Goal: Task Accomplishment & Management: Manage account settings

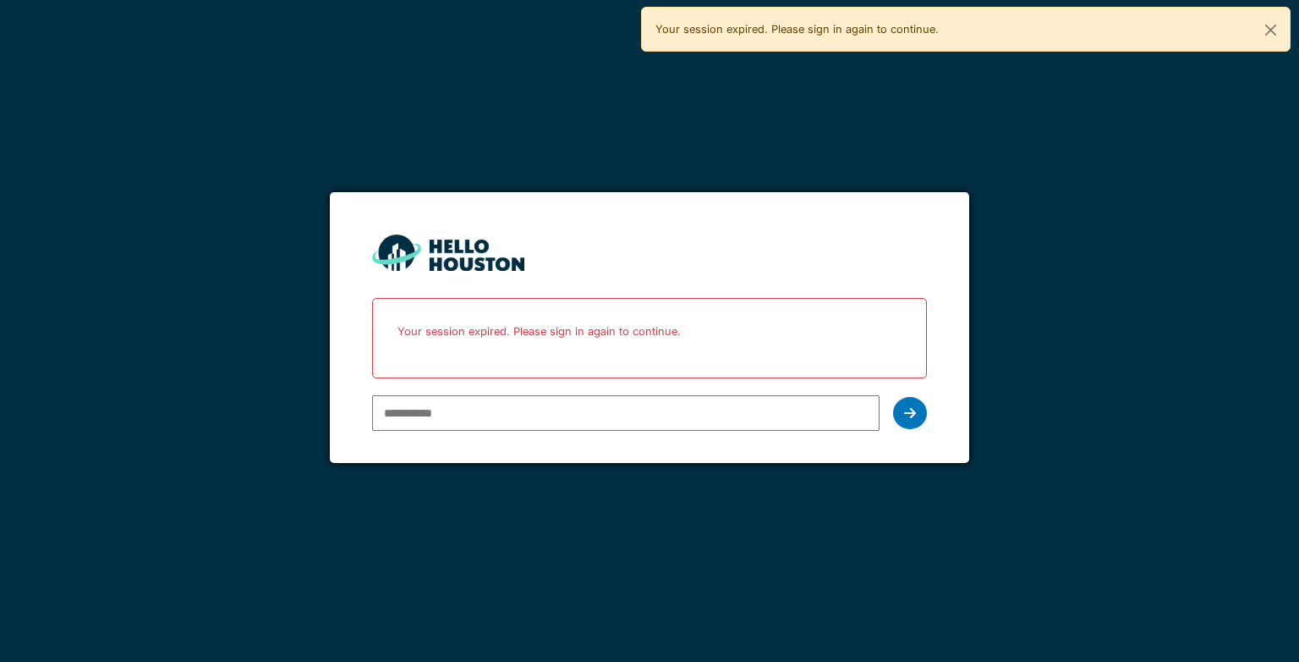
type input "**********"
drag, startPoint x: 0, startPoint y: 0, endPoint x: 910, endPoint y: 415, distance: 1000.6
click at [910, 415] on icon at bounding box center [910, 413] width 12 height 14
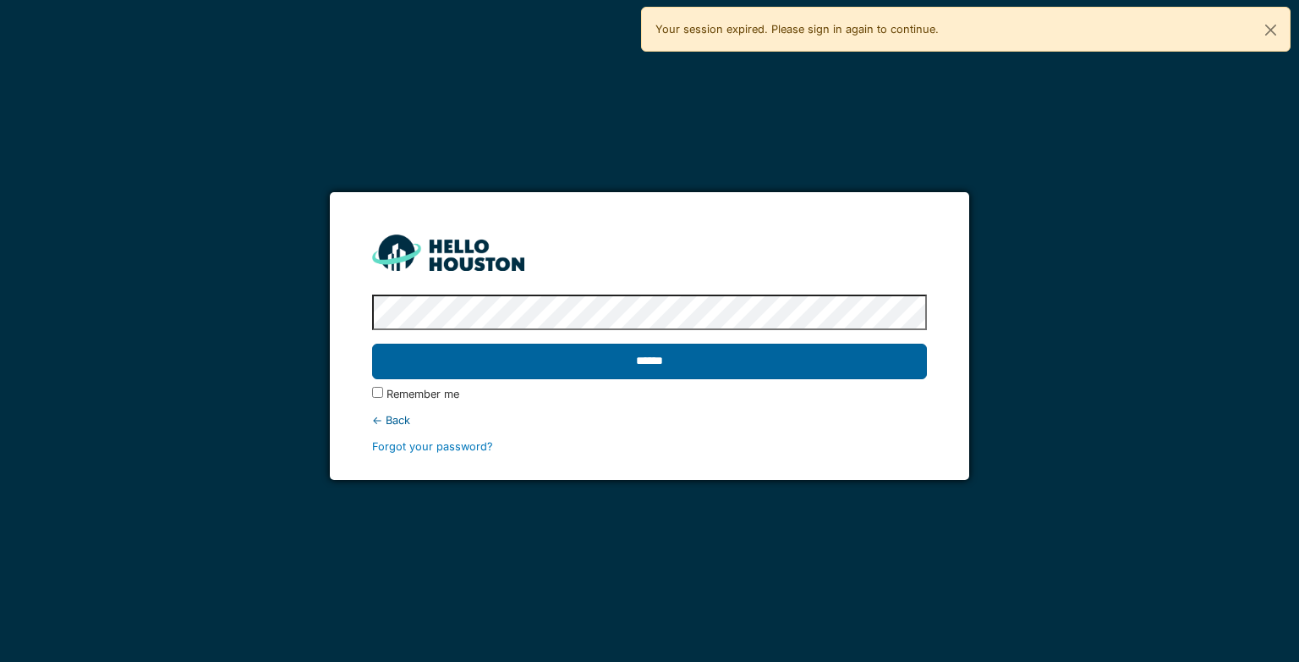
click at [883, 354] on input "******" at bounding box center [649, 361] width 554 height 36
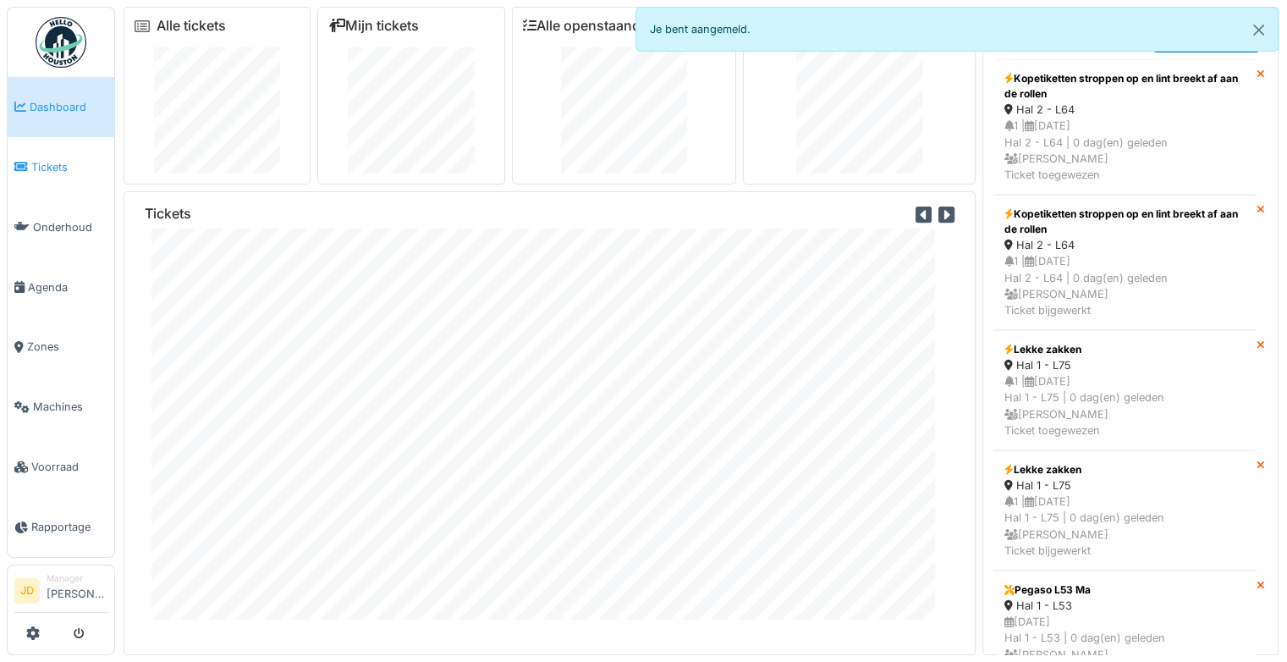
click at [73, 174] on link "Tickets" at bounding box center [61, 167] width 107 height 60
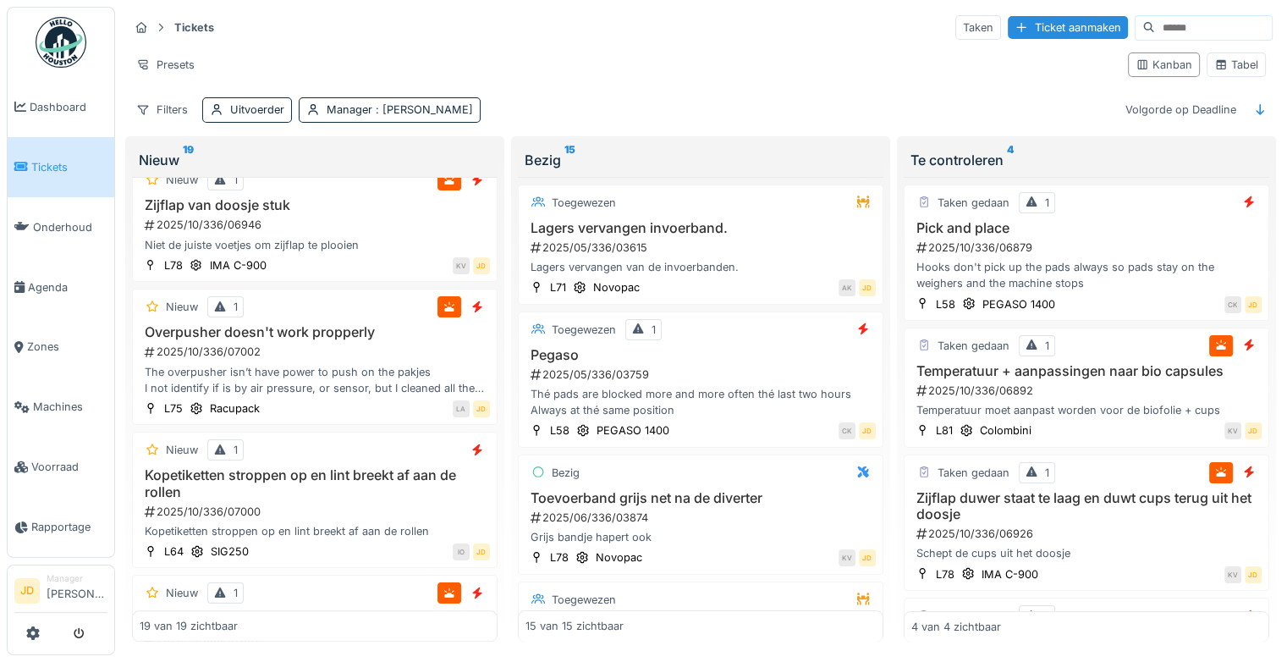
scroll to position [1777, 0]
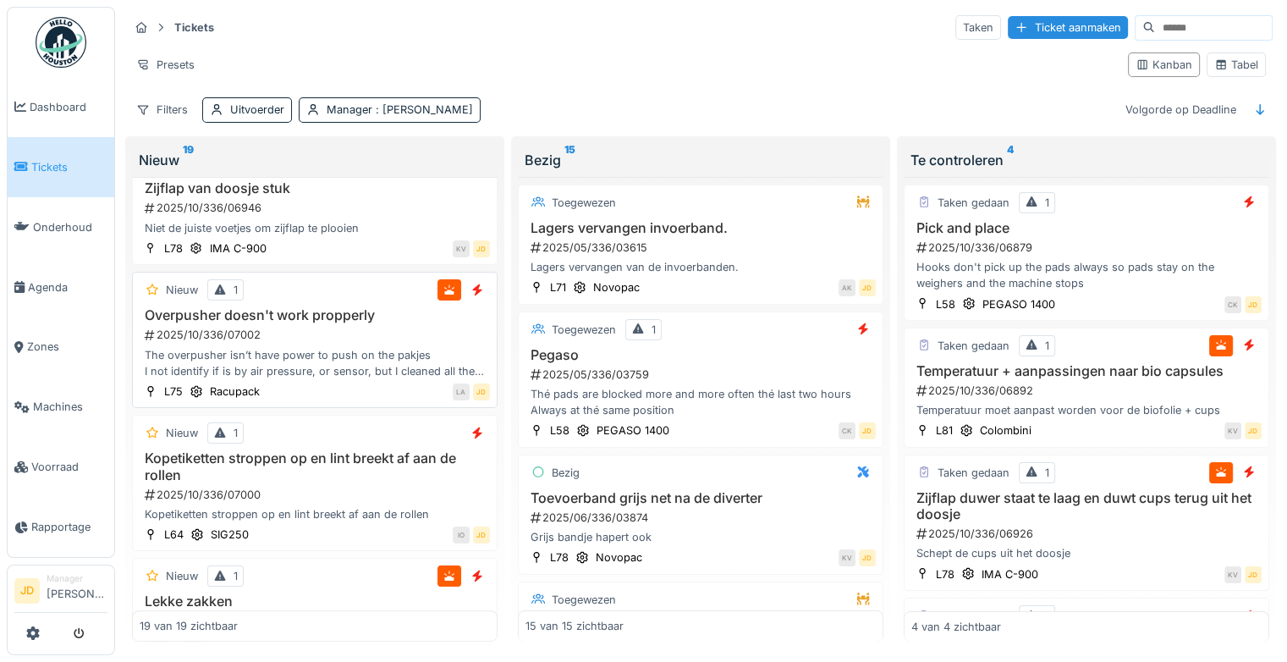
click at [386, 364] on div "The overpusher isn’t have power to push on the pakjes I not identify if is by a…" at bounding box center [315, 363] width 350 height 32
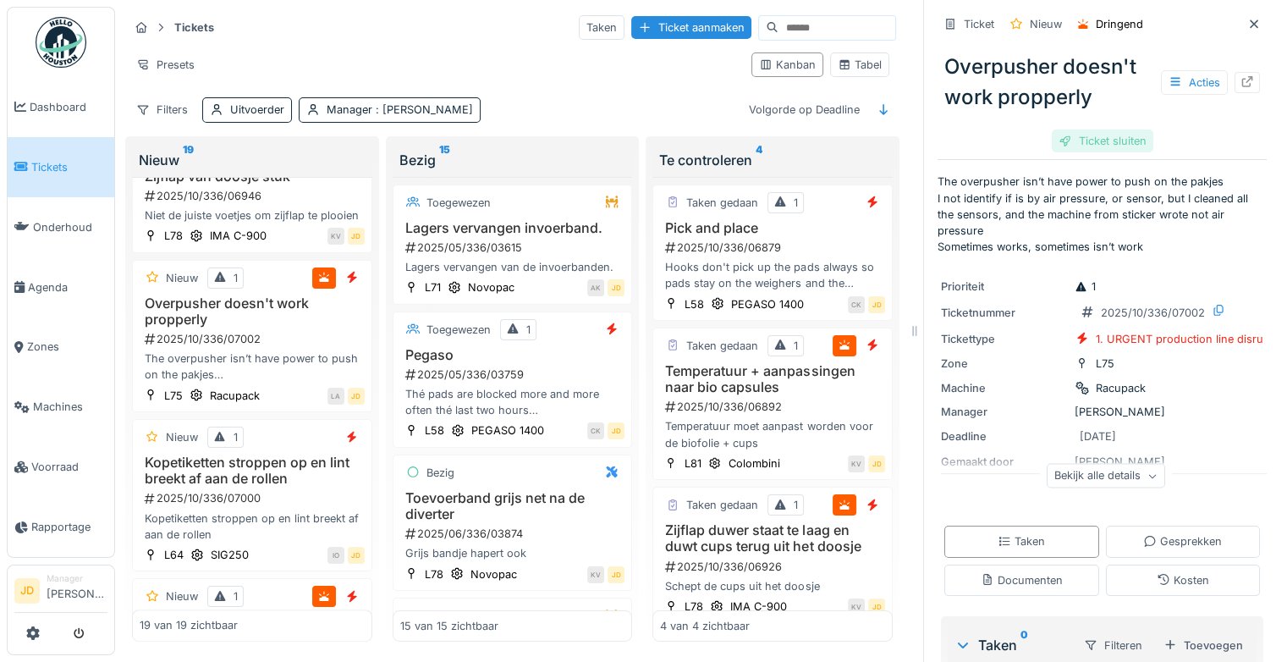
click at [1073, 143] on div "Ticket sluiten" at bounding box center [1103, 140] width 102 height 23
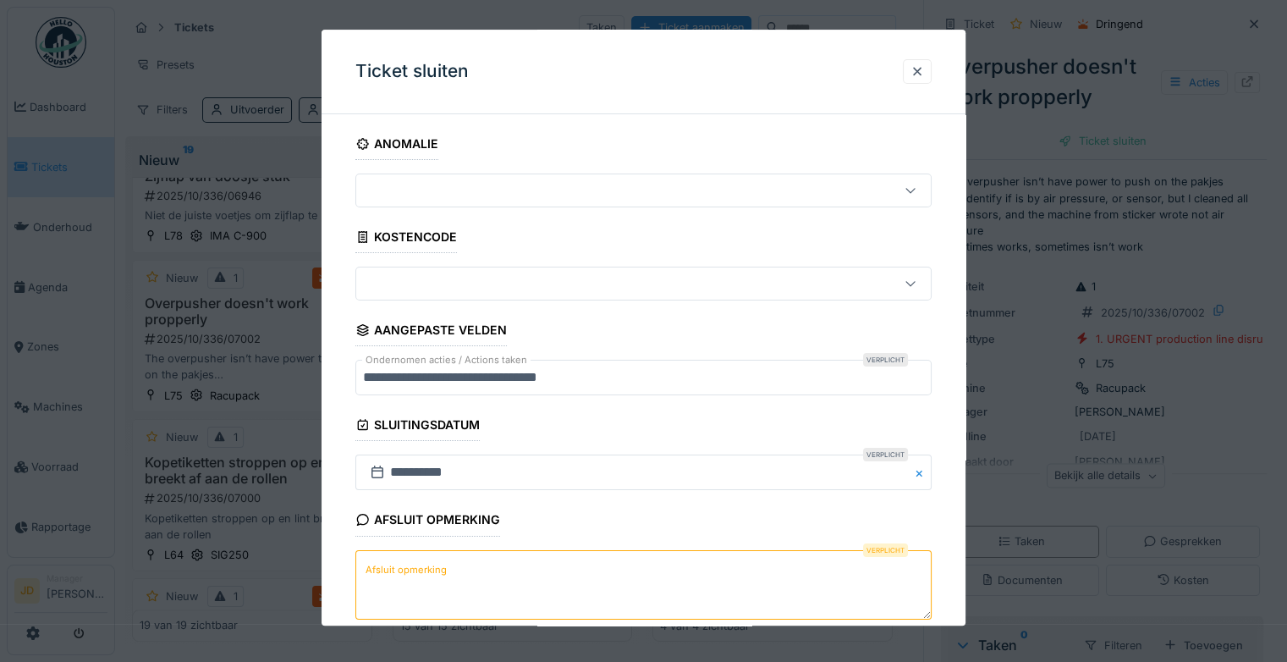
click at [617, 604] on textarea "Afsluit opmerking" at bounding box center [643, 584] width 576 height 69
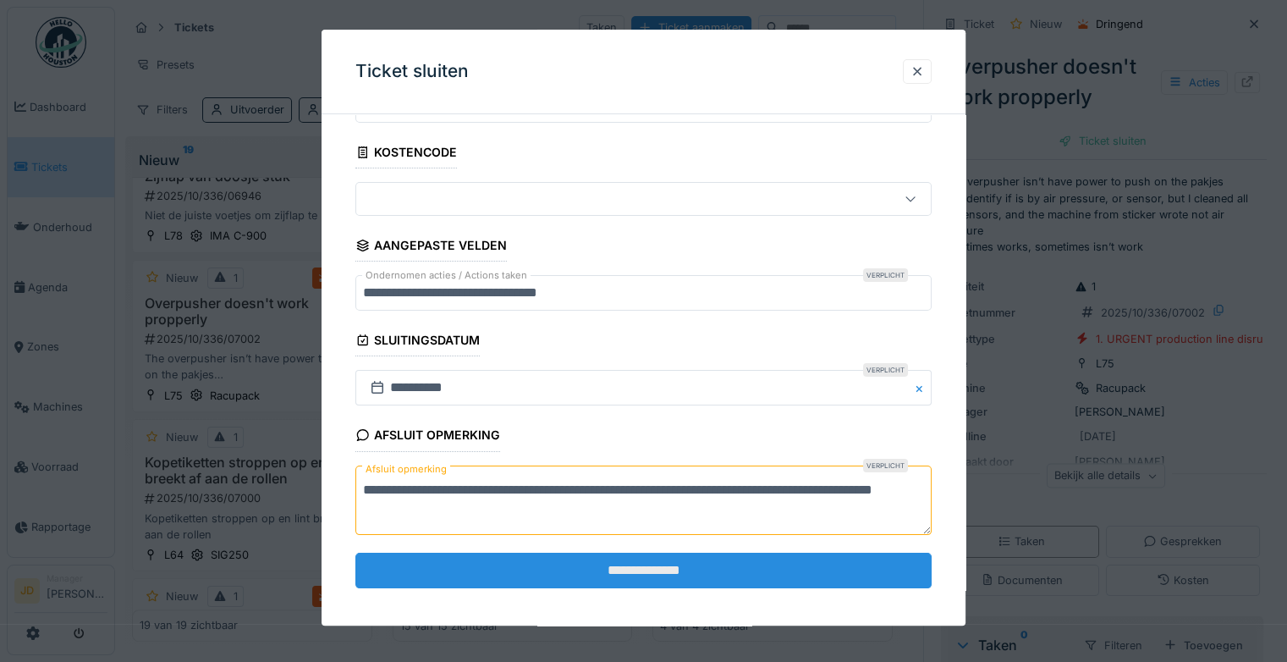
type textarea "**********"
click at [634, 571] on input "**********" at bounding box center [643, 570] width 576 height 36
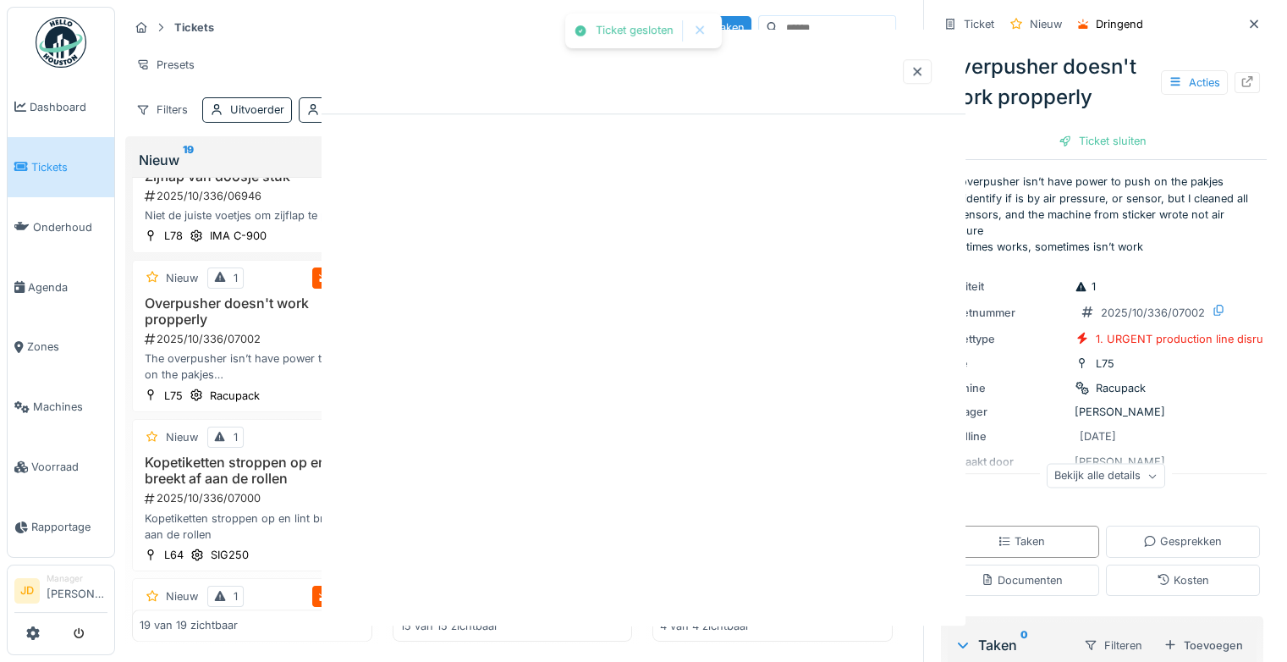
scroll to position [0, 0]
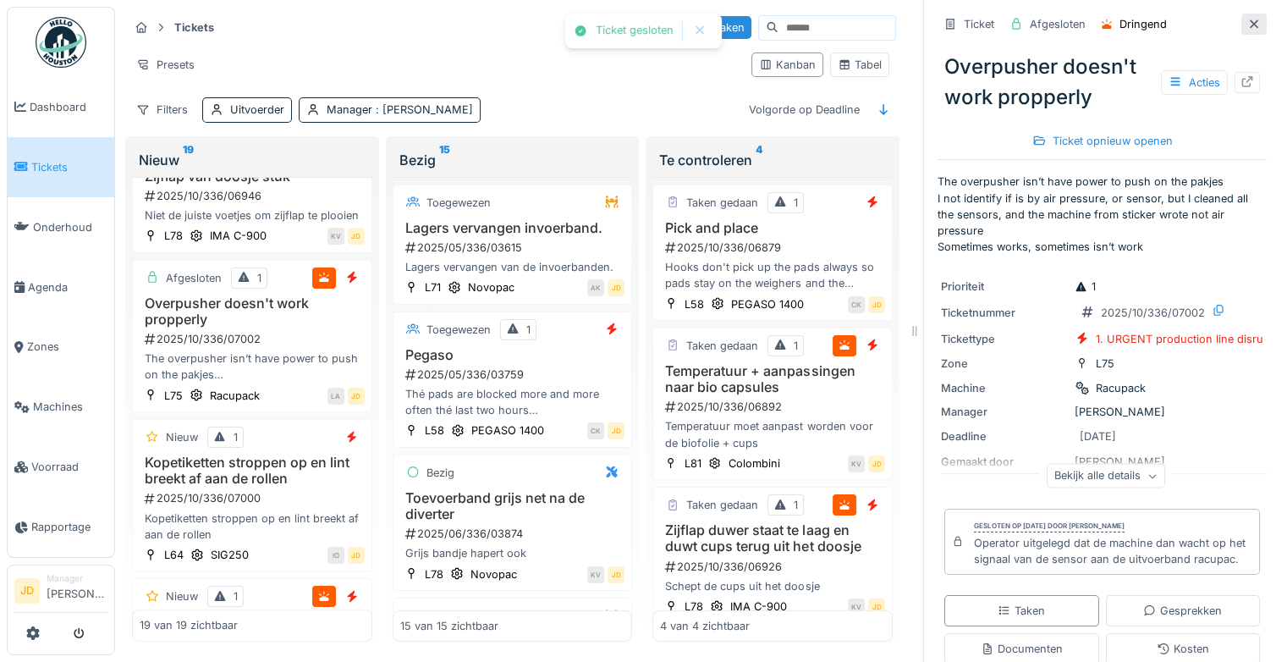
click at [1247, 20] on icon at bounding box center [1254, 24] width 14 height 11
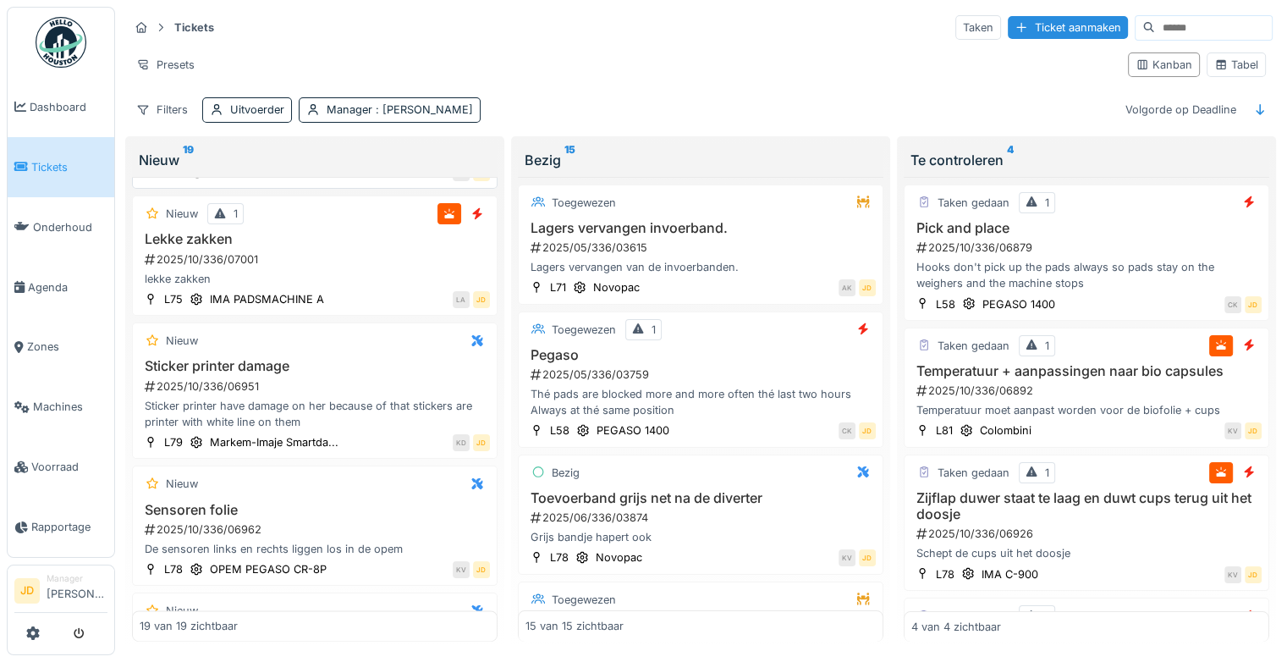
scroll to position [2137, 0]
click at [352, 288] on div "lekke zakken" at bounding box center [315, 280] width 350 height 16
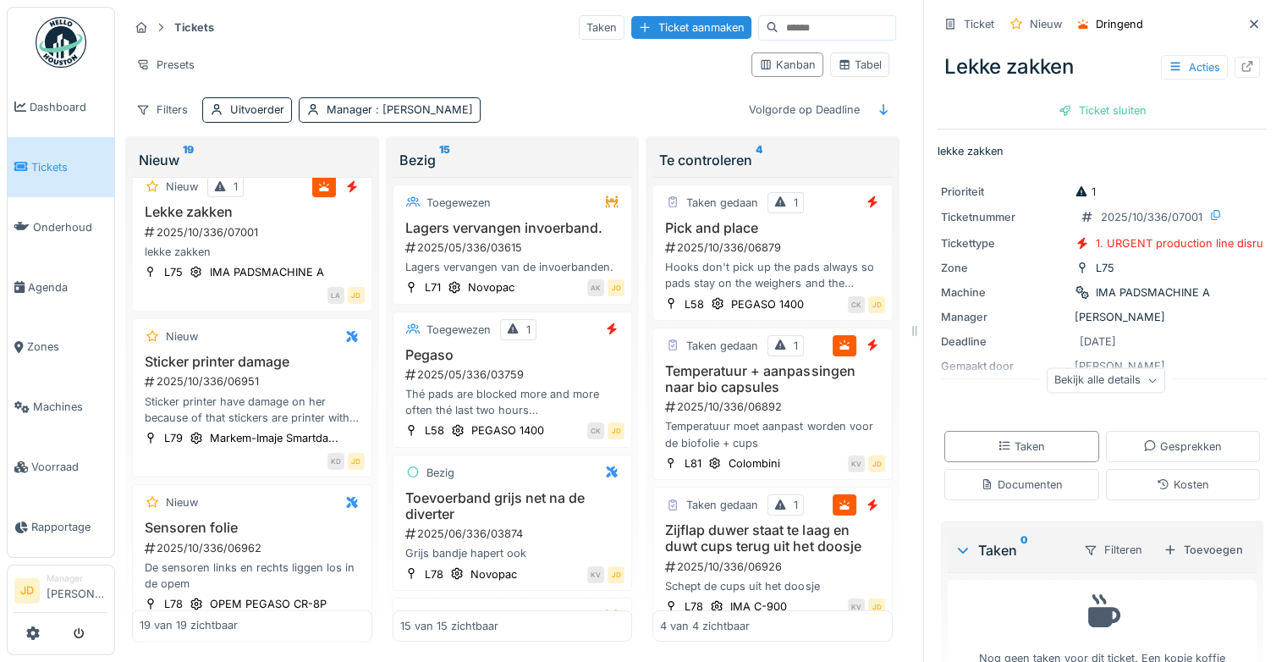
scroll to position [55, 0]
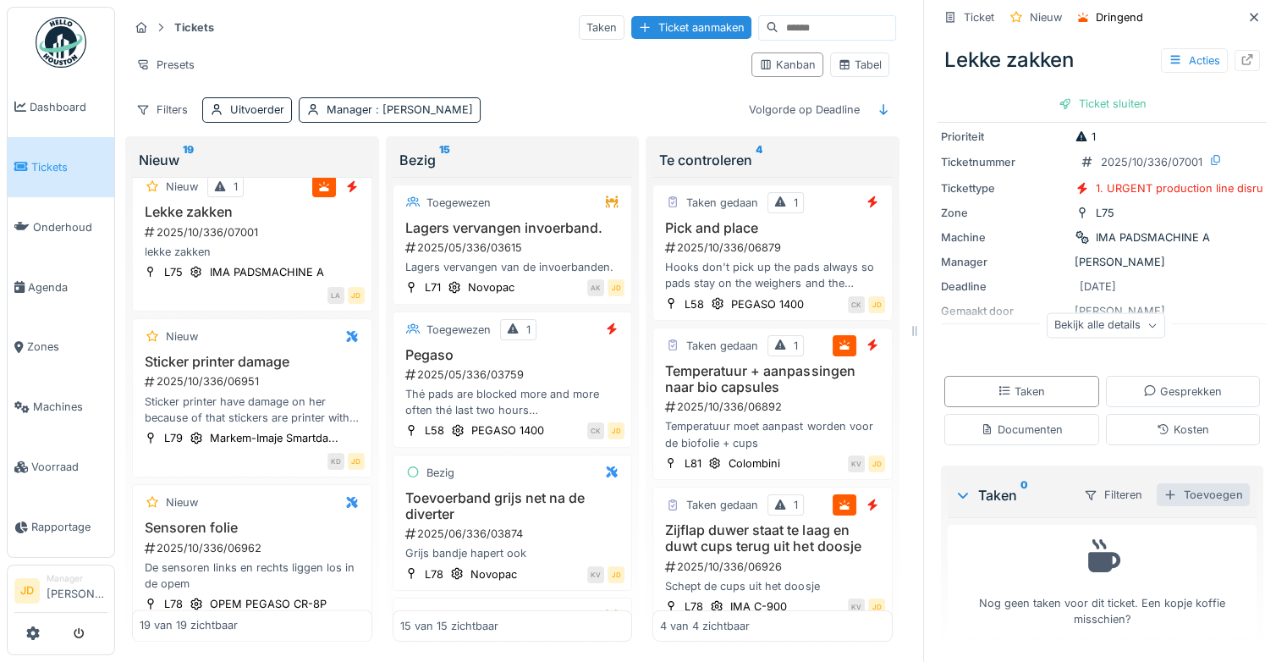
click at [1191, 492] on div "Toevoegen" at bounding box center [1202, 494] width 93 height 23
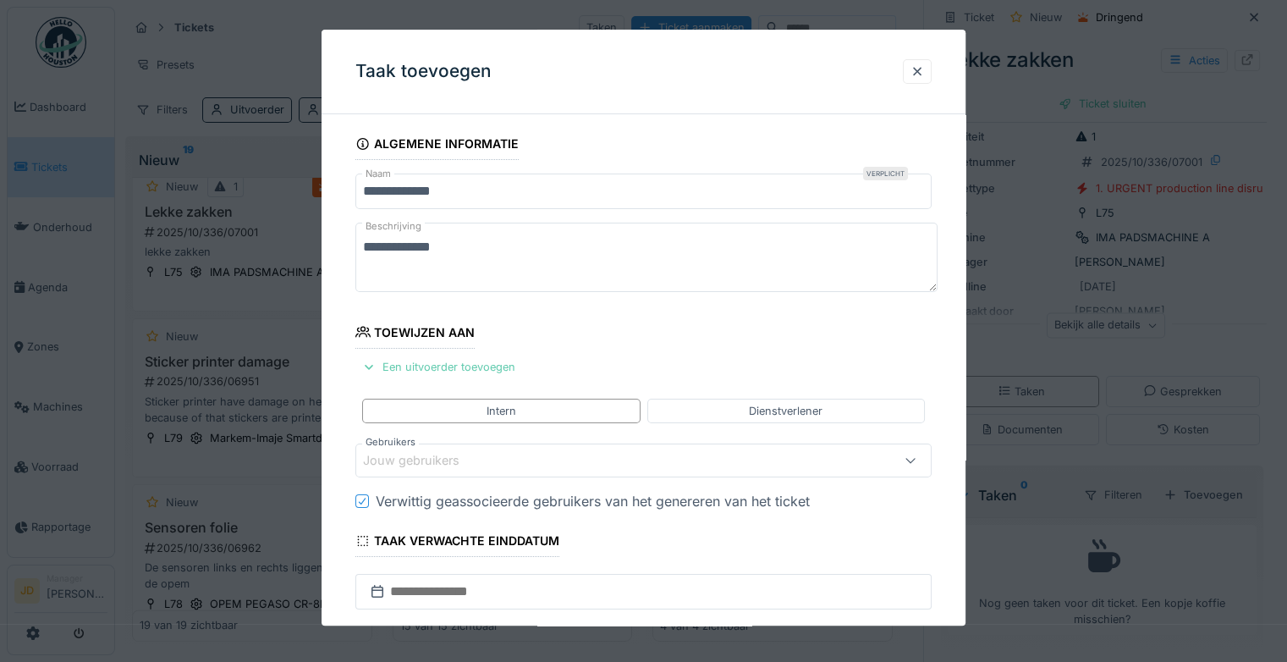
click at [482, 366] on div "Een uitvoerder toevoegen" at bounding box center [438, 366] width 167 height 23
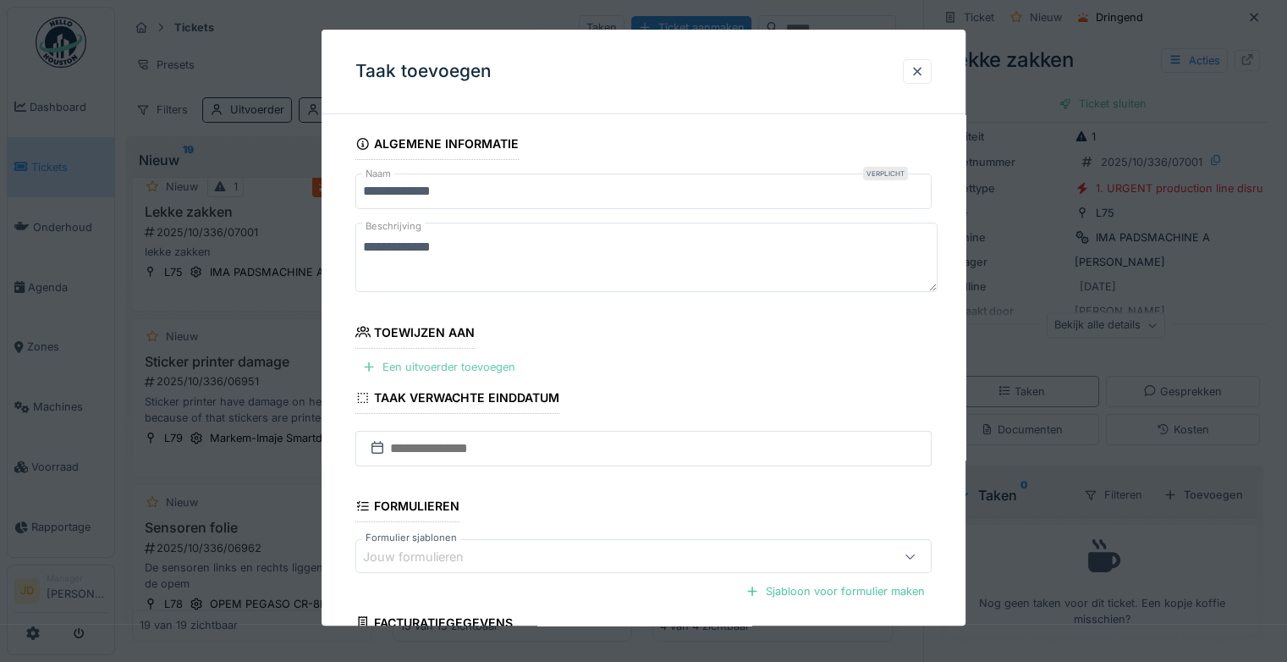
click at [427, 369] on div "Een uitvoerder toevoegen" at bounding box center [438, 366] width 167 height 23
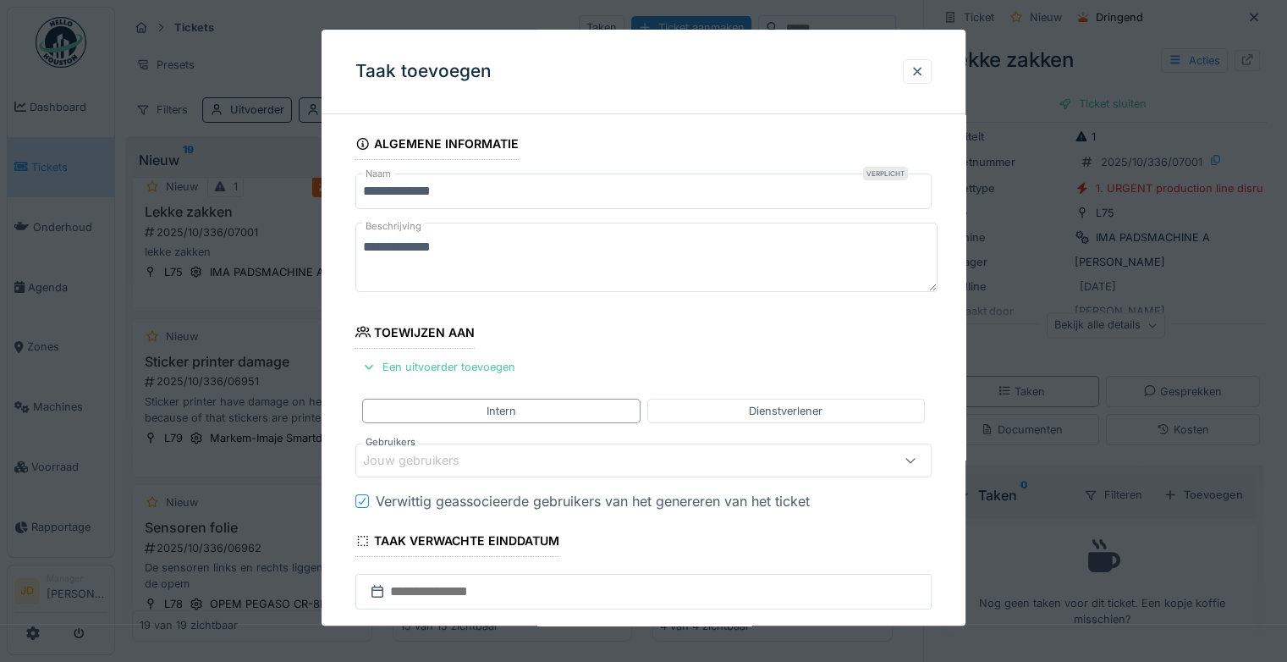
click at [473, 459] on div "Jouw gebruikers" at bounding box center [423, 461] width 120 height 19
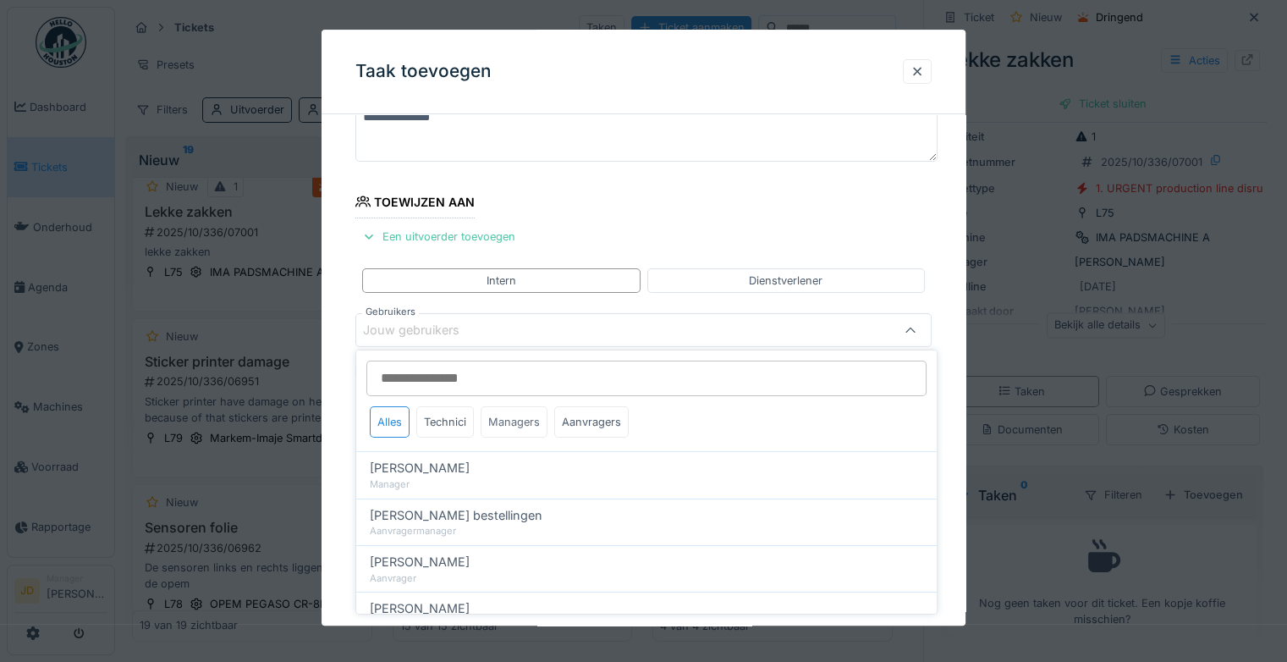
scroll to position [132, 0]
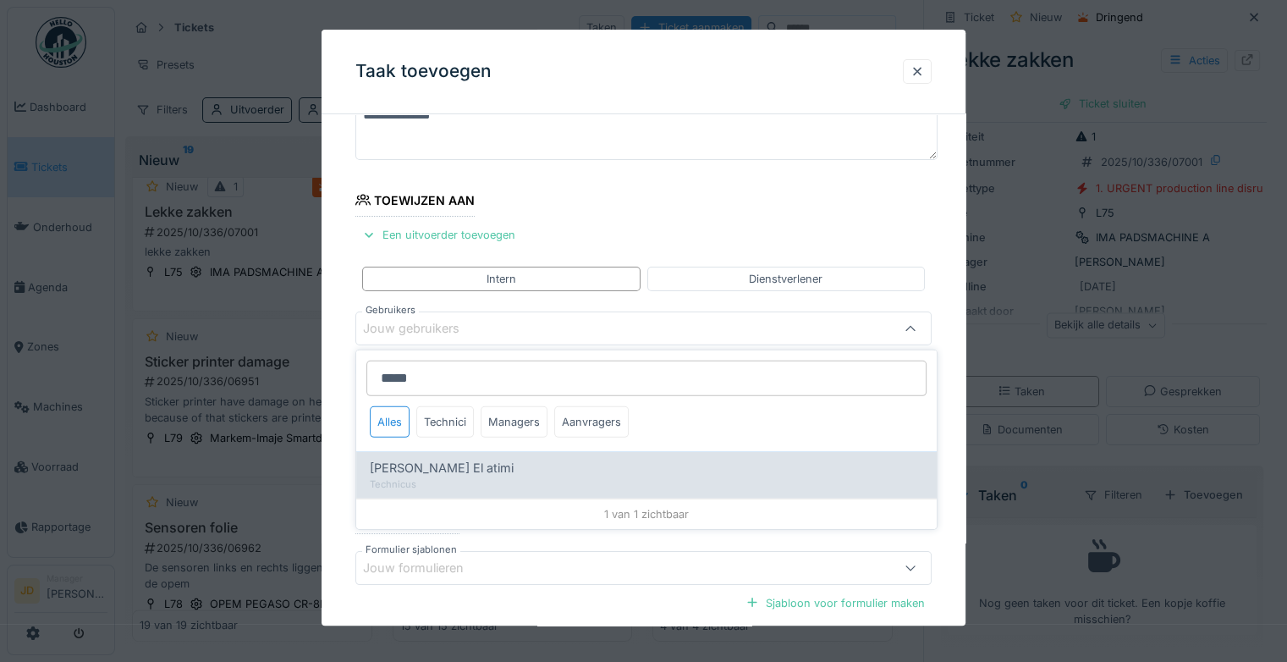
type input "*****"
click at [504, 459] on div "Karim El atimi" at bounding box center [646, 468] width 553 height 19
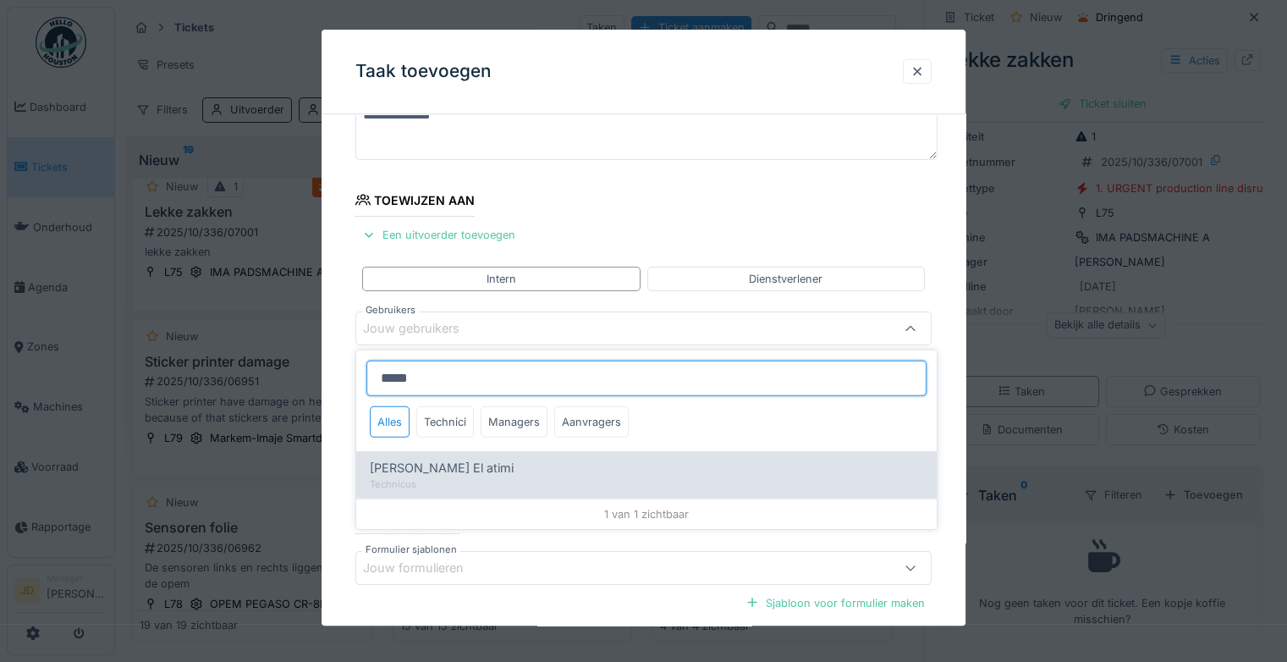
type input "****"
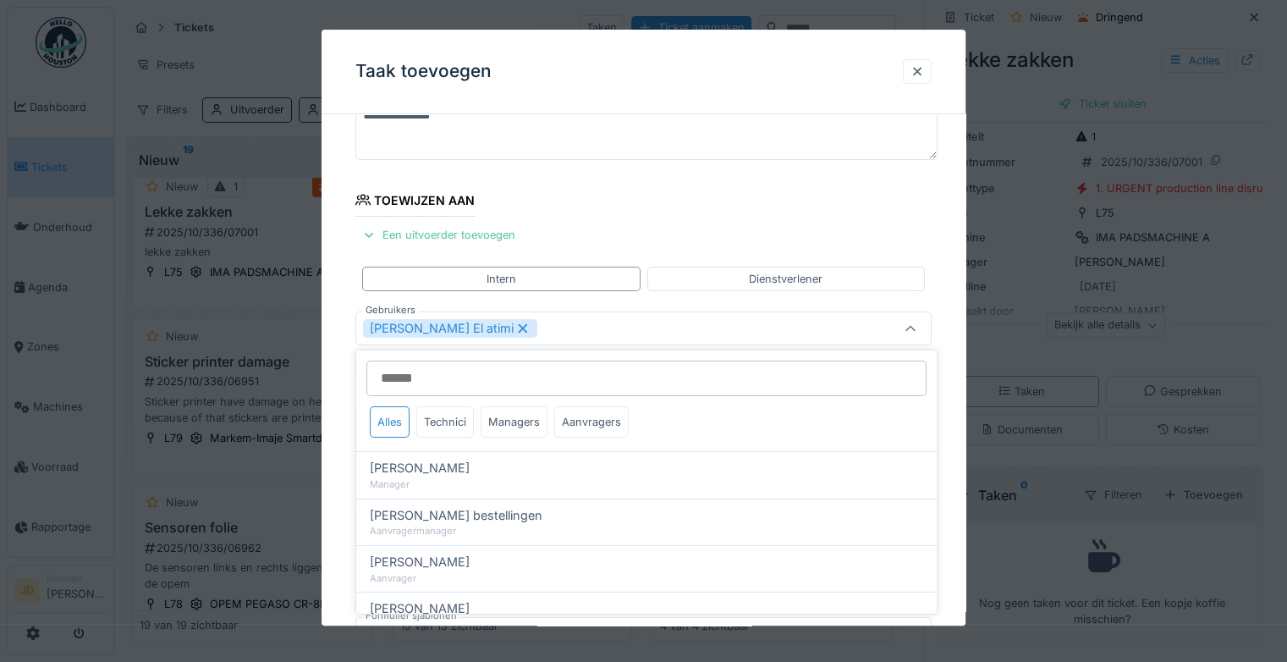
click at [914, 317] on div at bounding box center [910, 328] width 41 height 32
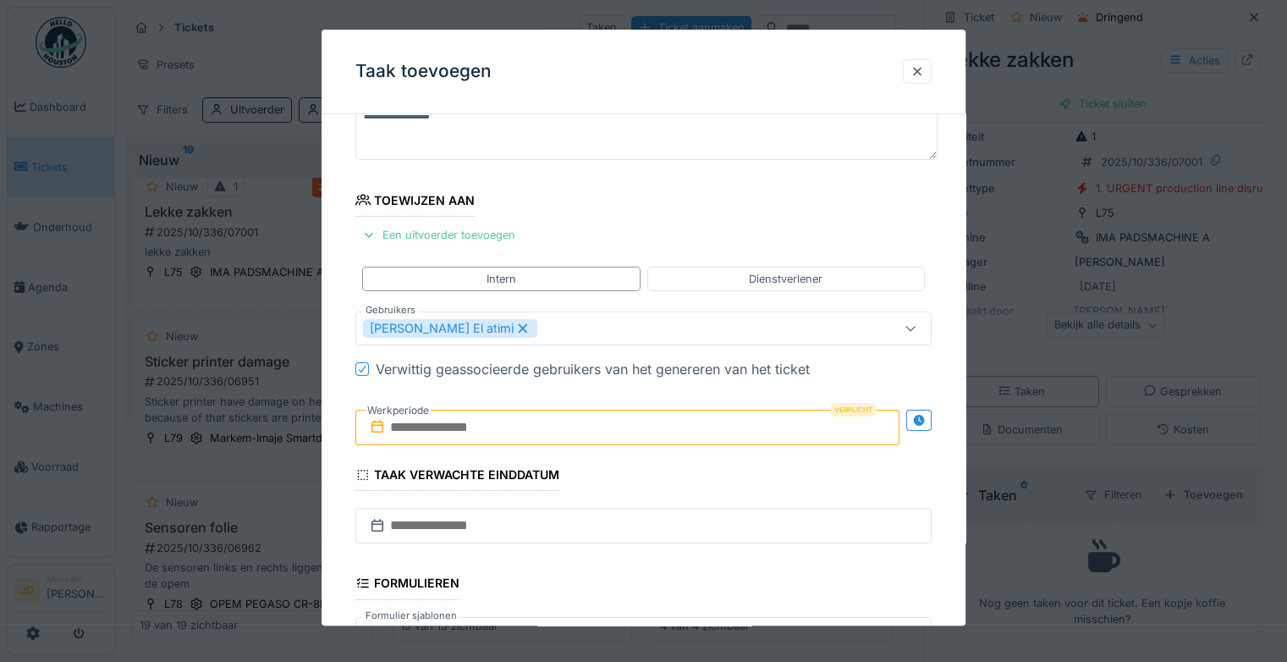
click at [494, 419] on input "text" at bounding box center [627, 427] width 544 height 36
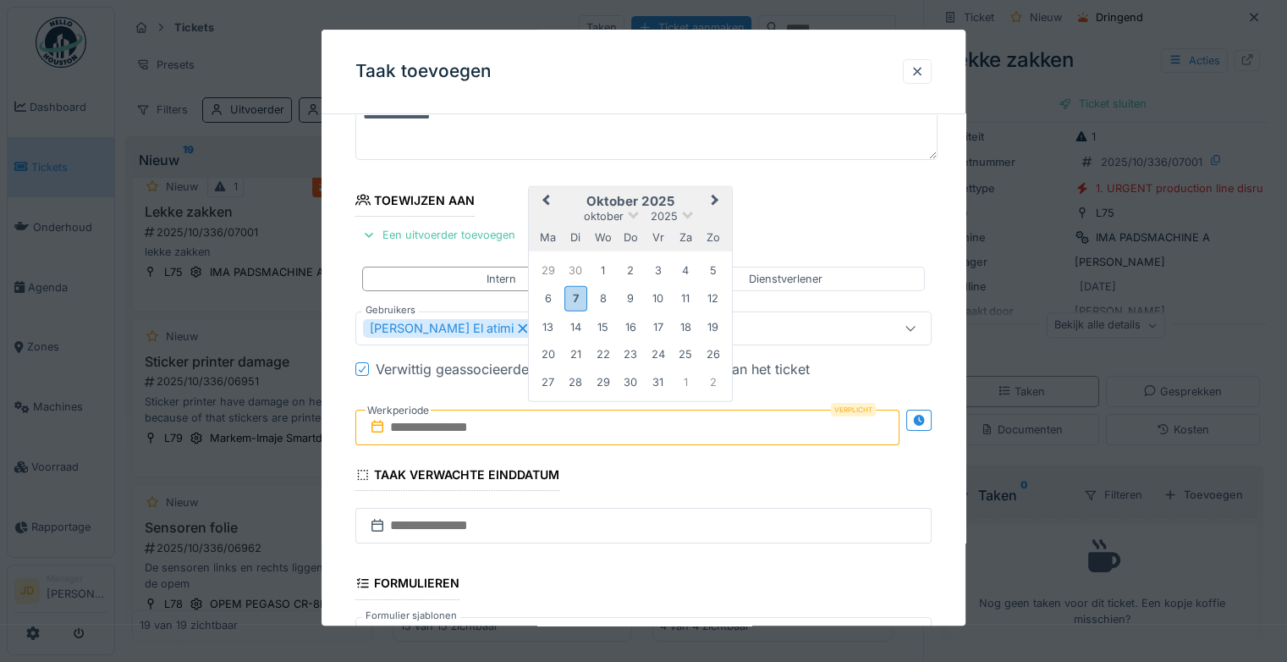
click at [680, 198] on h2 "oktober 2025" at bounding box center [630, 201] width 203 height 15
click at [579, 301] on div "7" at bounding box center [575, 298] width 23 height 25
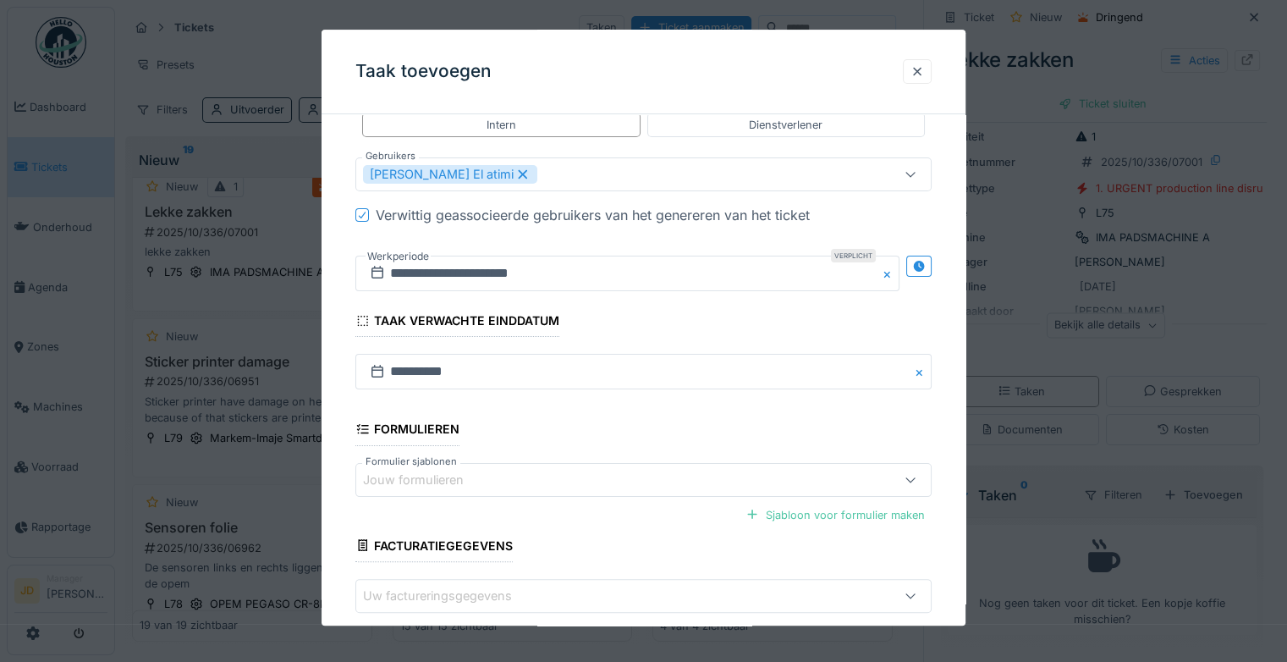
scroll to position [366, 0]
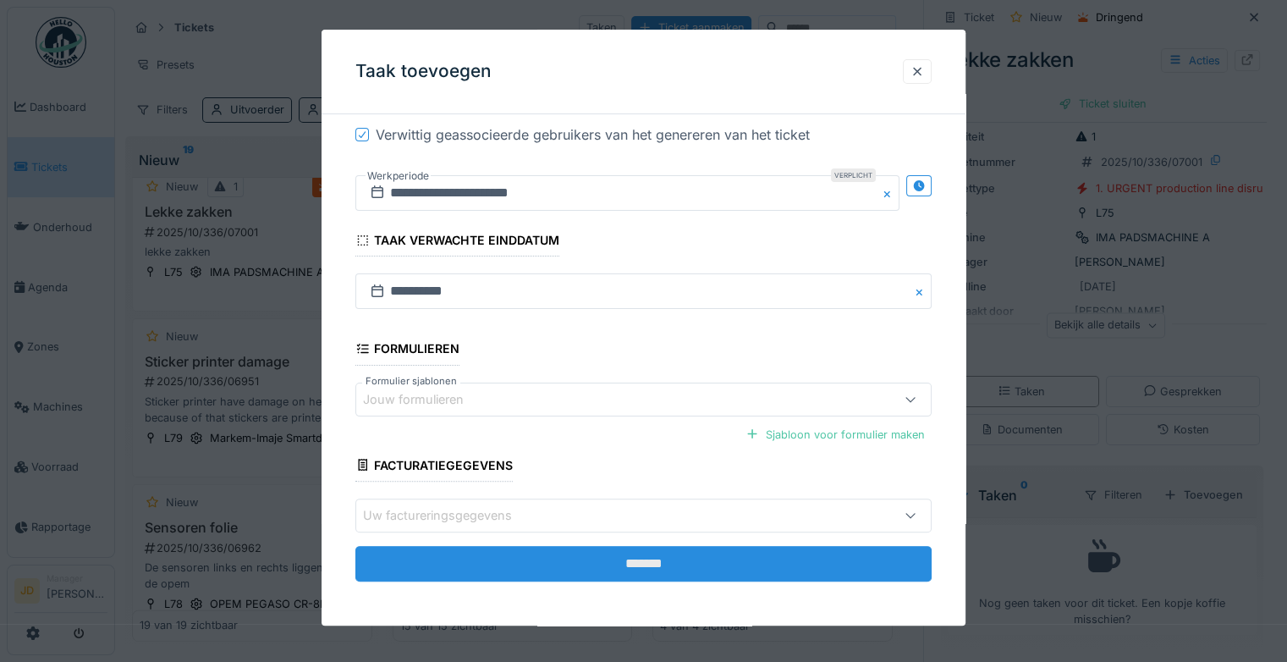
click at [543, 560] on input "*******" at bounding box center [643, 564] width 576 height 36
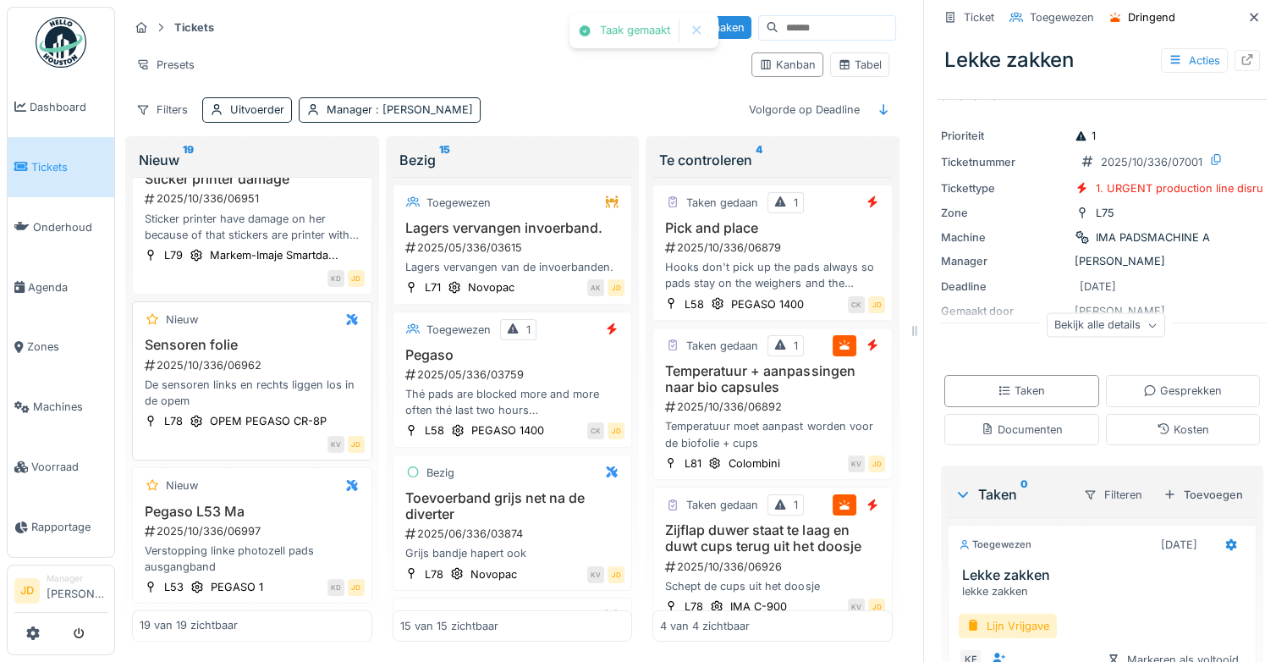
scroll to position [2593, 0]
click at [287, 525] on div "2025/10/336/06997" at bounding box center [254, 531] width 222 height 16
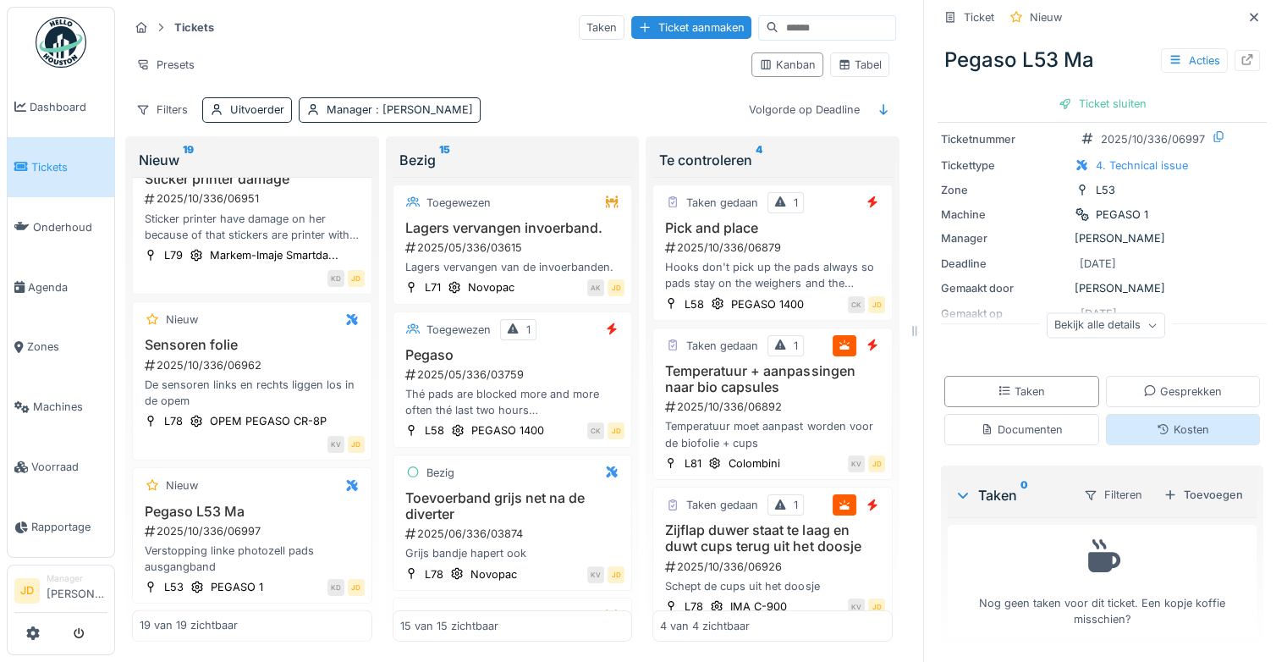
scroll to position [54, 0]
click at [1191, 494] on div "Toevoegen" at bounding box center [1202, 495] width 93 height 23
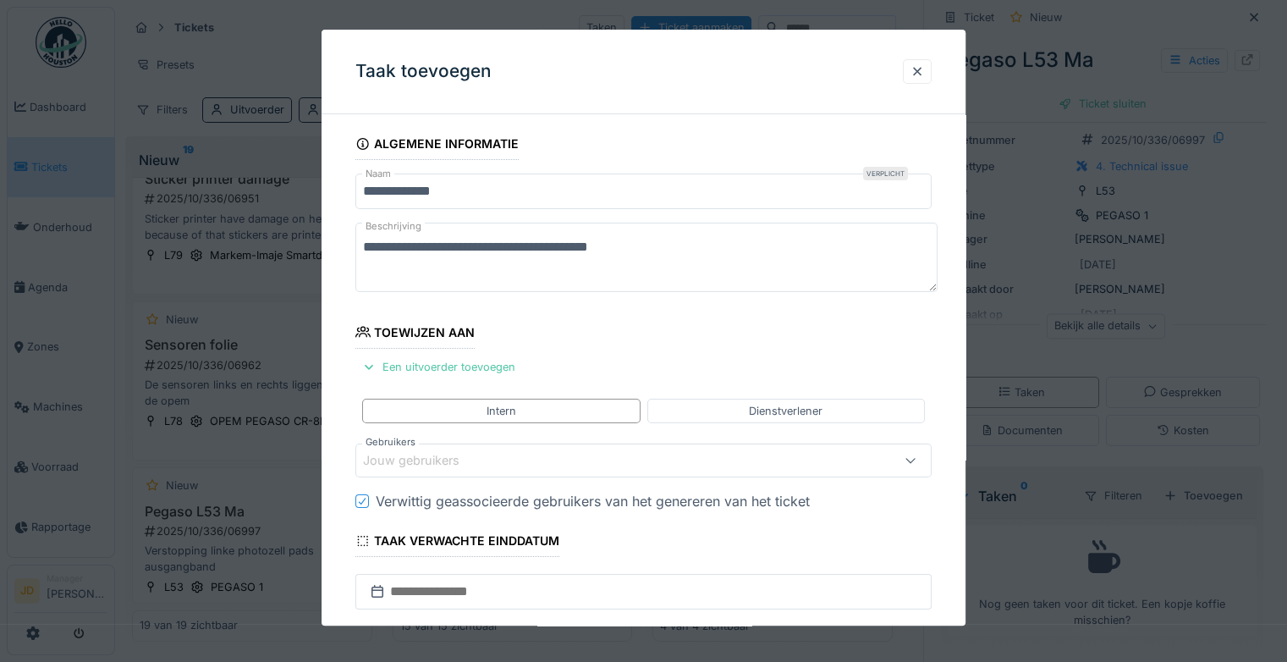
click at [416, 453] on div "Jouw gebruikers" at bounding box center [423, 461] width 120 height 19
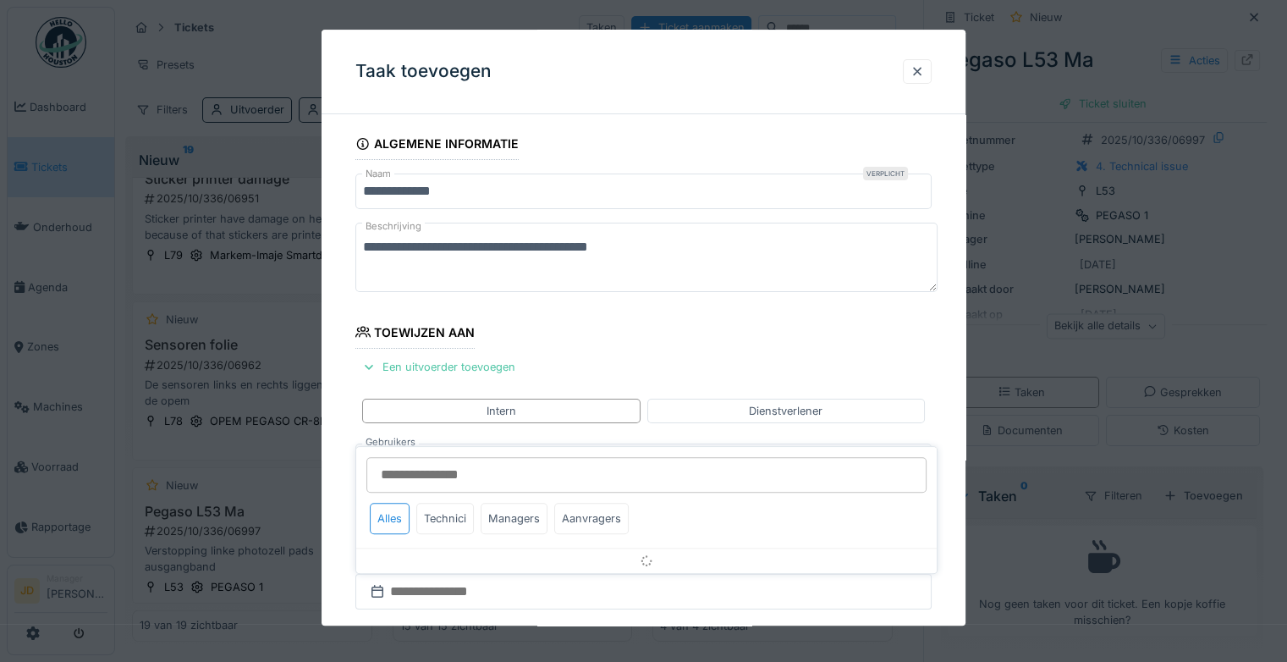
scroll to position [132, 0]
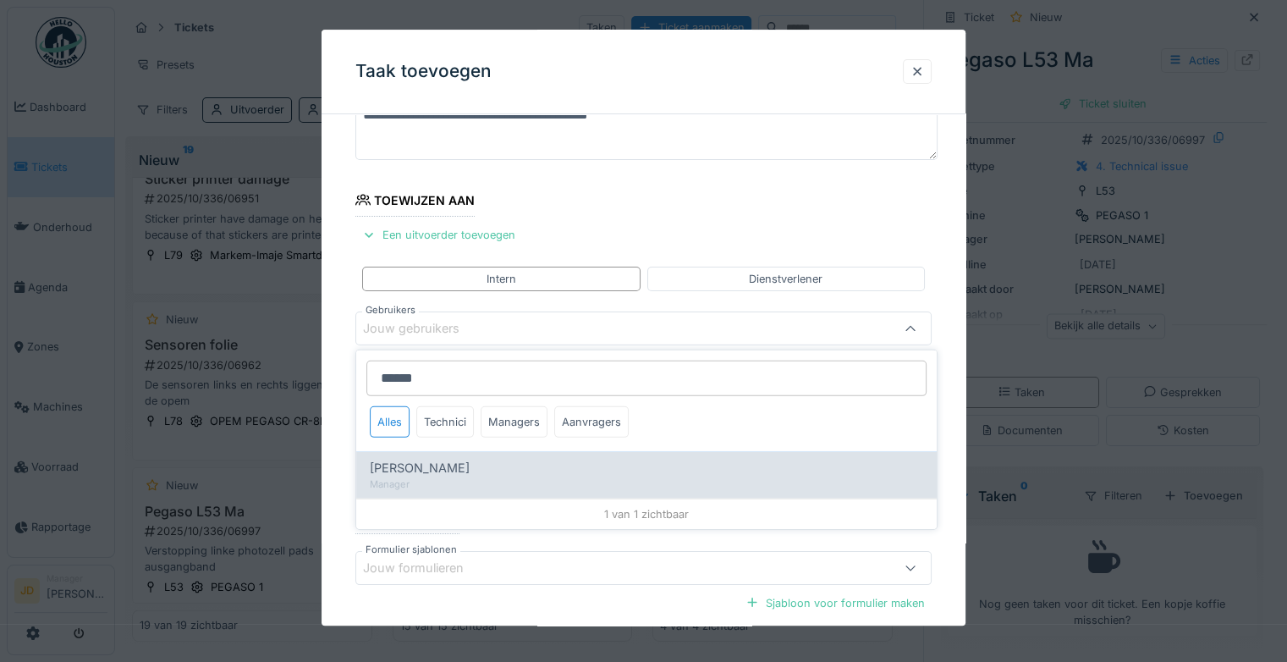
type input "******"
click at [479, 465] on div "[PERSON_NAME]" at bounding box center [646, 468] width 553 height 19
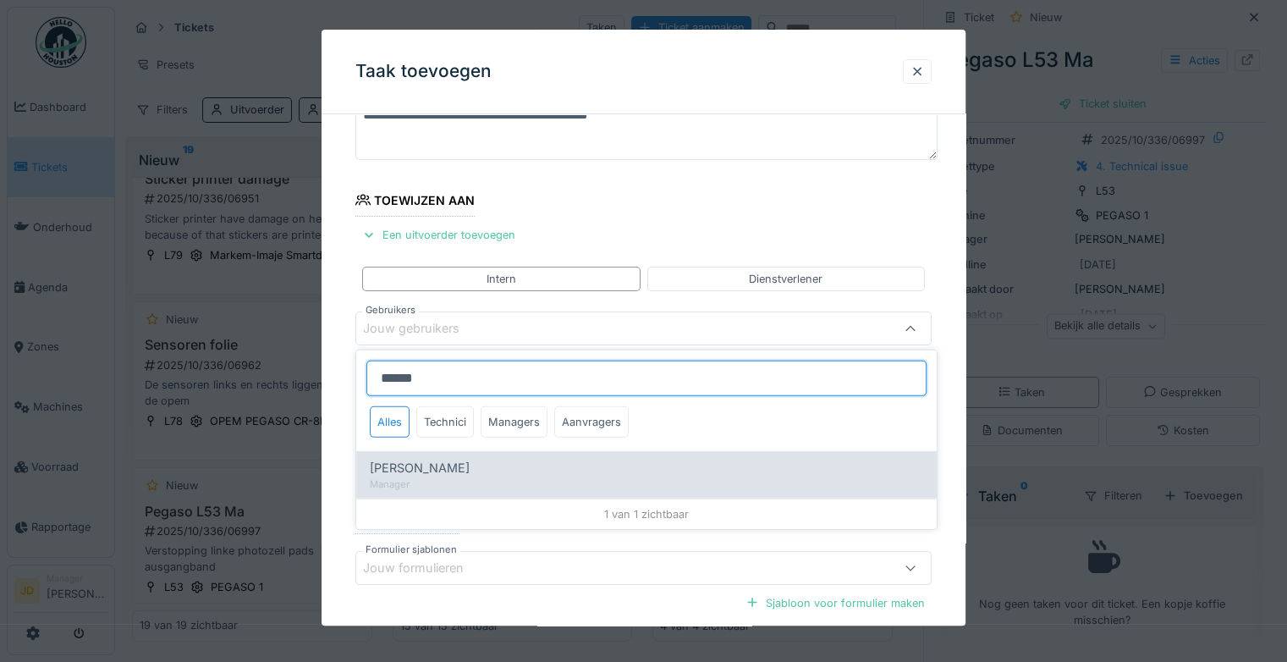
type input "****"
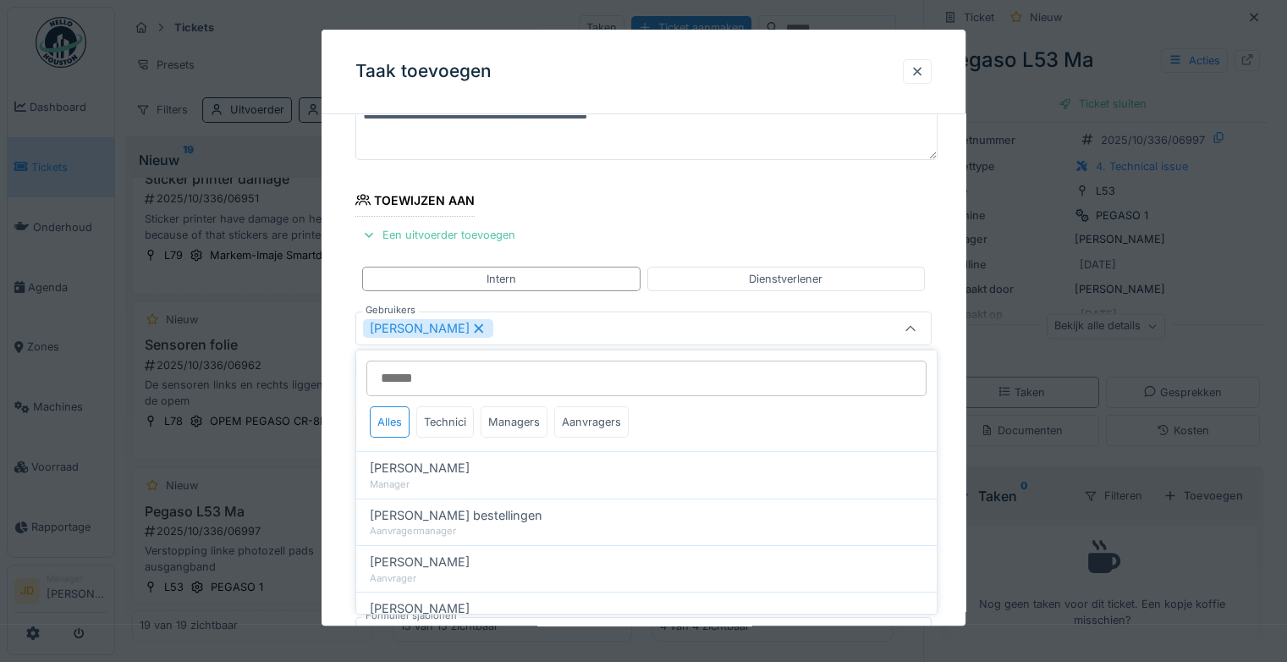
click at [909, 333] on div at bounding box center [911, 329] width 14 height 16
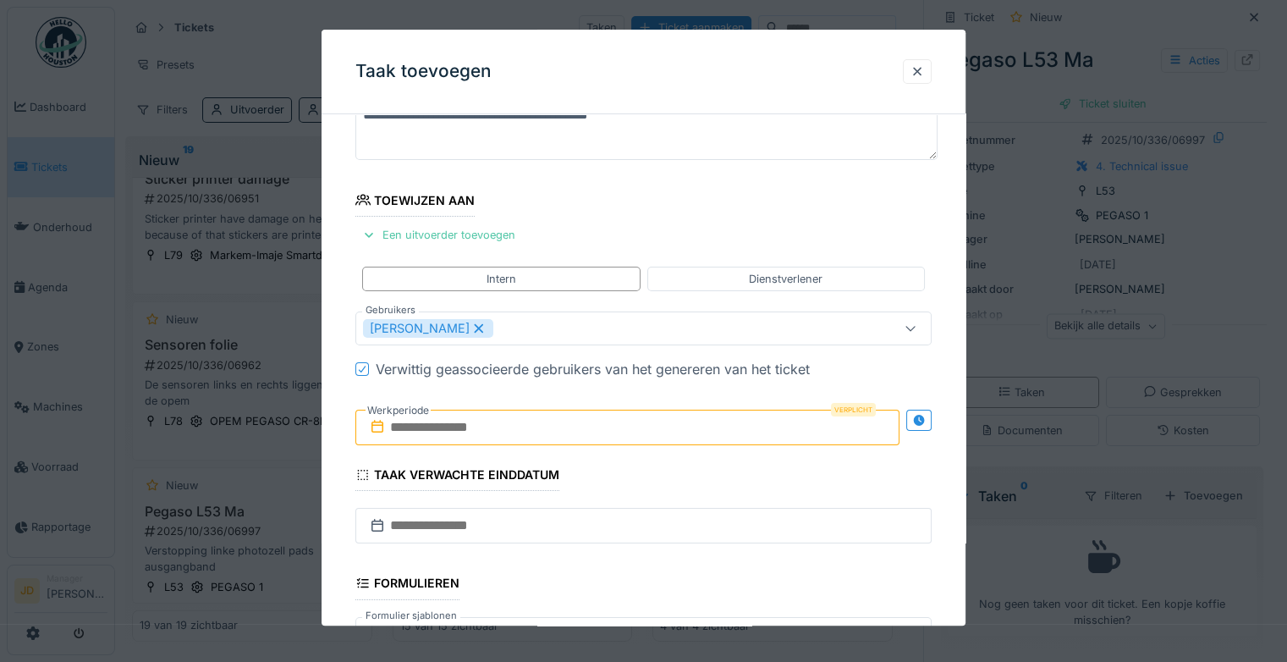
click at [467, 425] on input "text" at bounding box center [627, 427] width 544 height 36
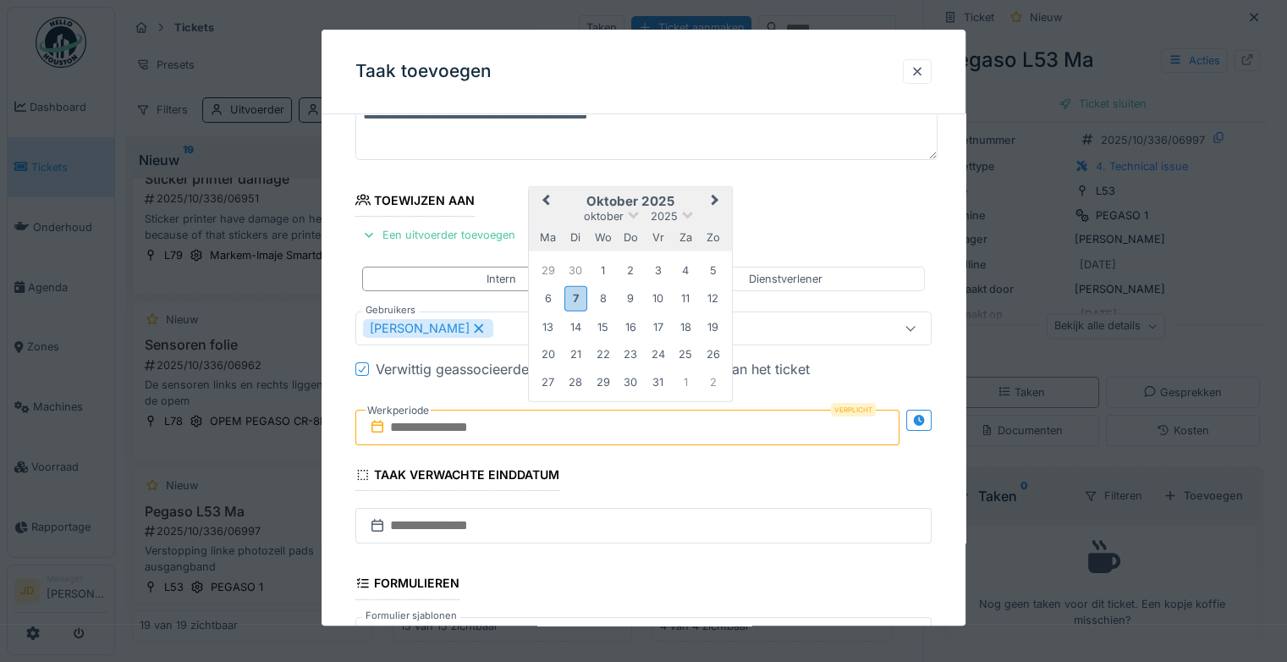
click at [670, 198] on h2 "oktober 2025" at bounding box center [630, 201] width 203 height 15
click at [576, 295] on div "7" at bounding box center [575, 298] width 23 height 25
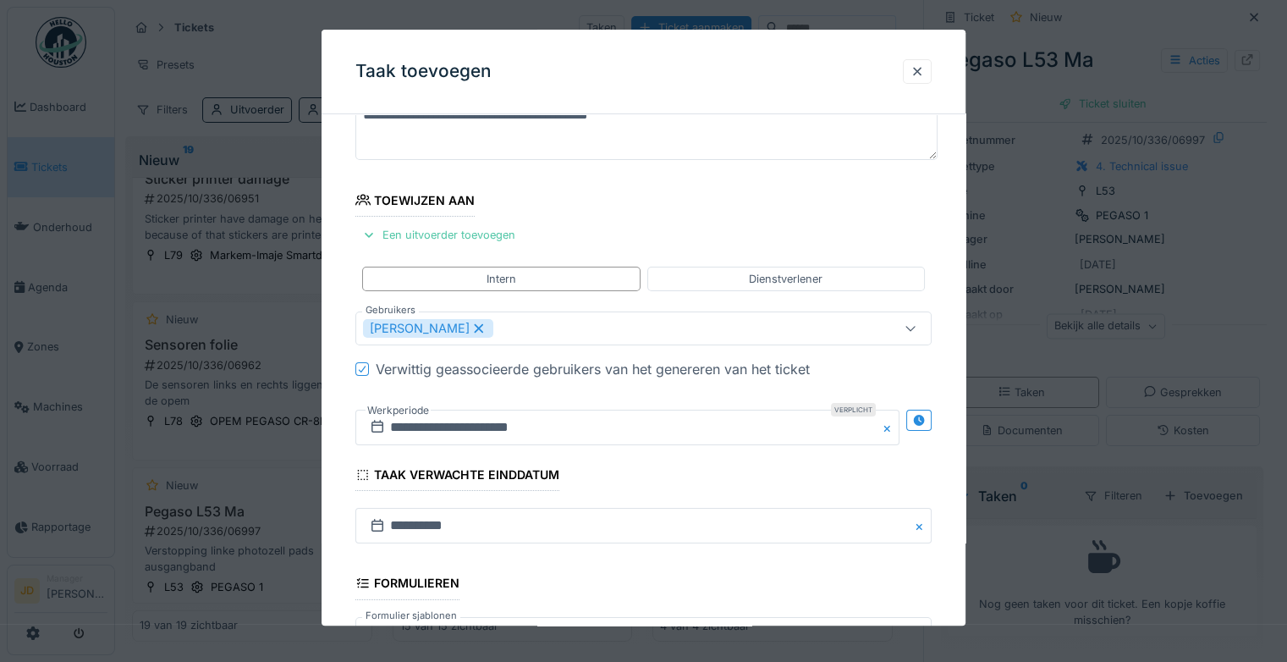
scroll to position [366, 0]
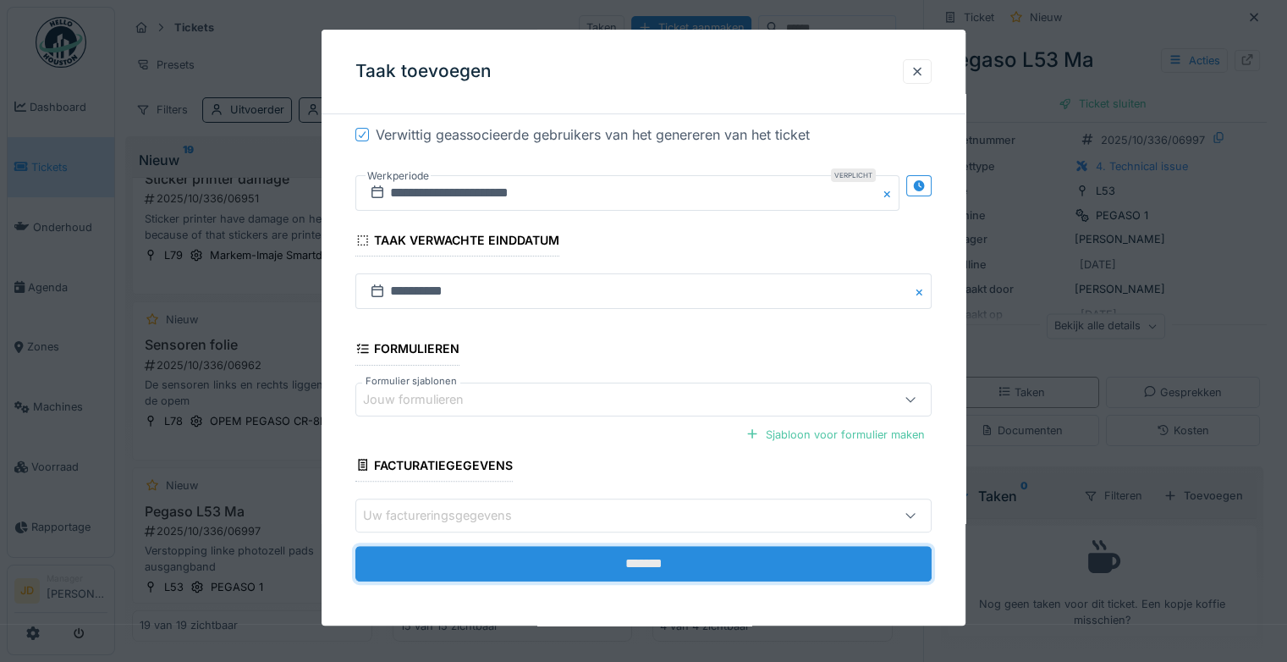
click at [670, 552] on input "*******" at bounding box center [643, 564] width 576 height 36
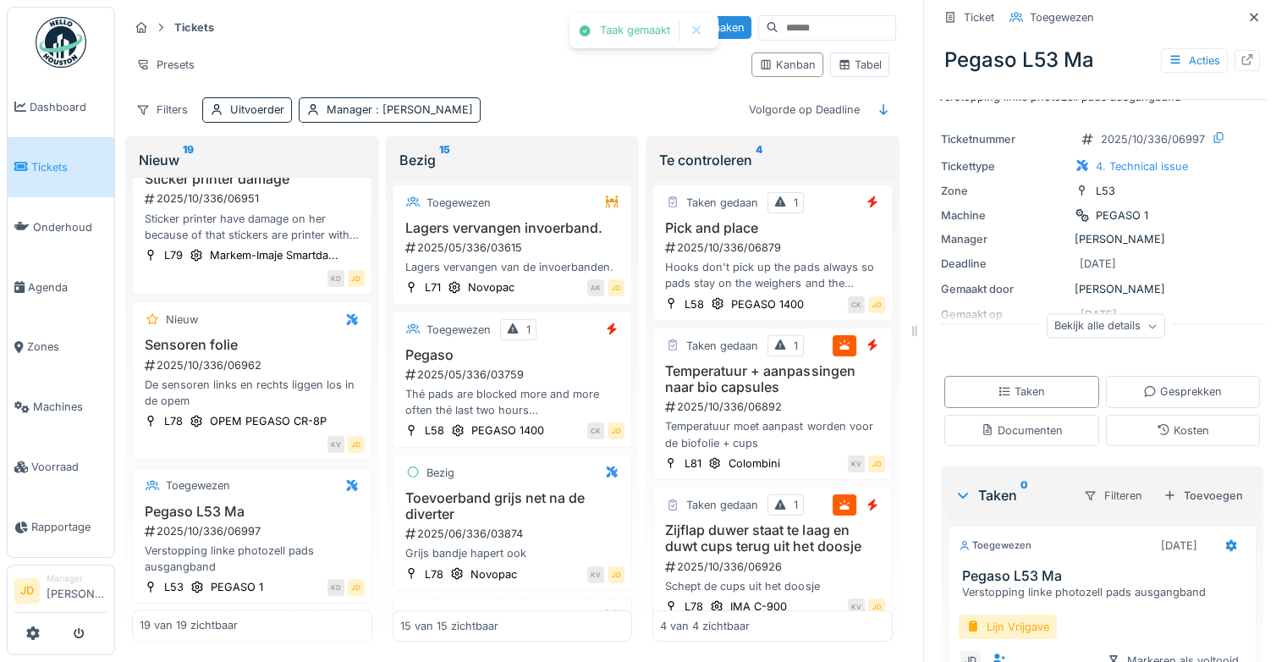
scroll to position [131, 0]
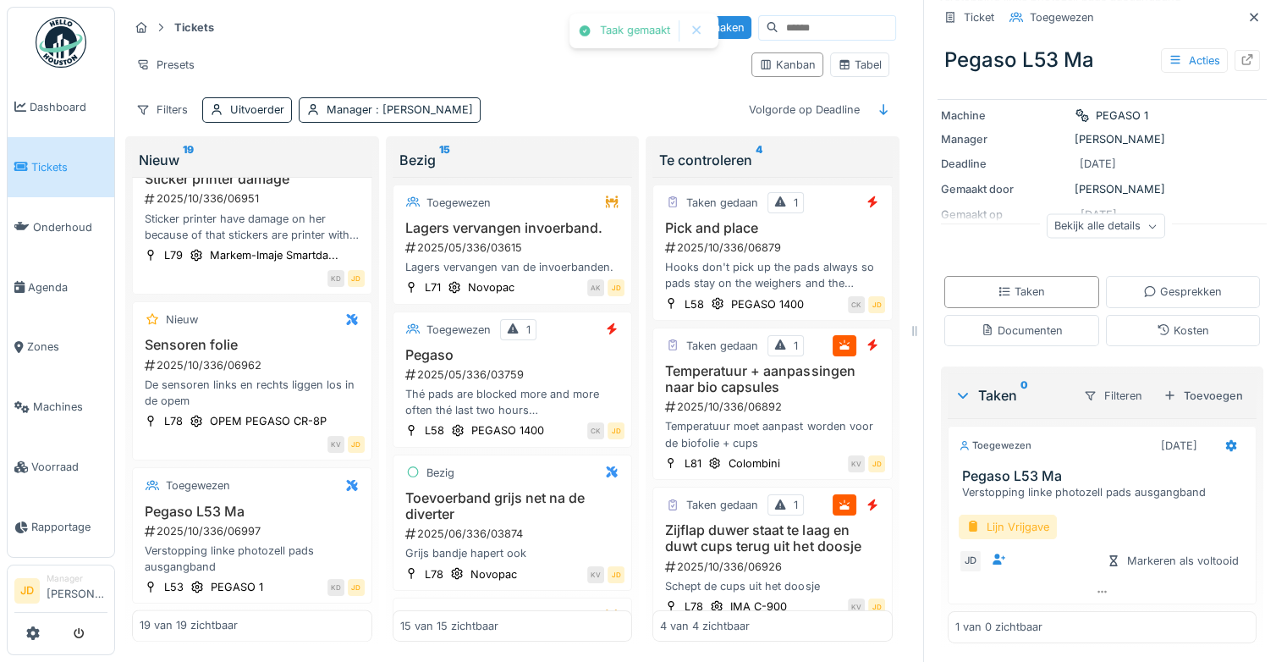
click at [997, 519] on div "Lijn Vrijgave" at bounding box center [1008, 526] width 98 height 25
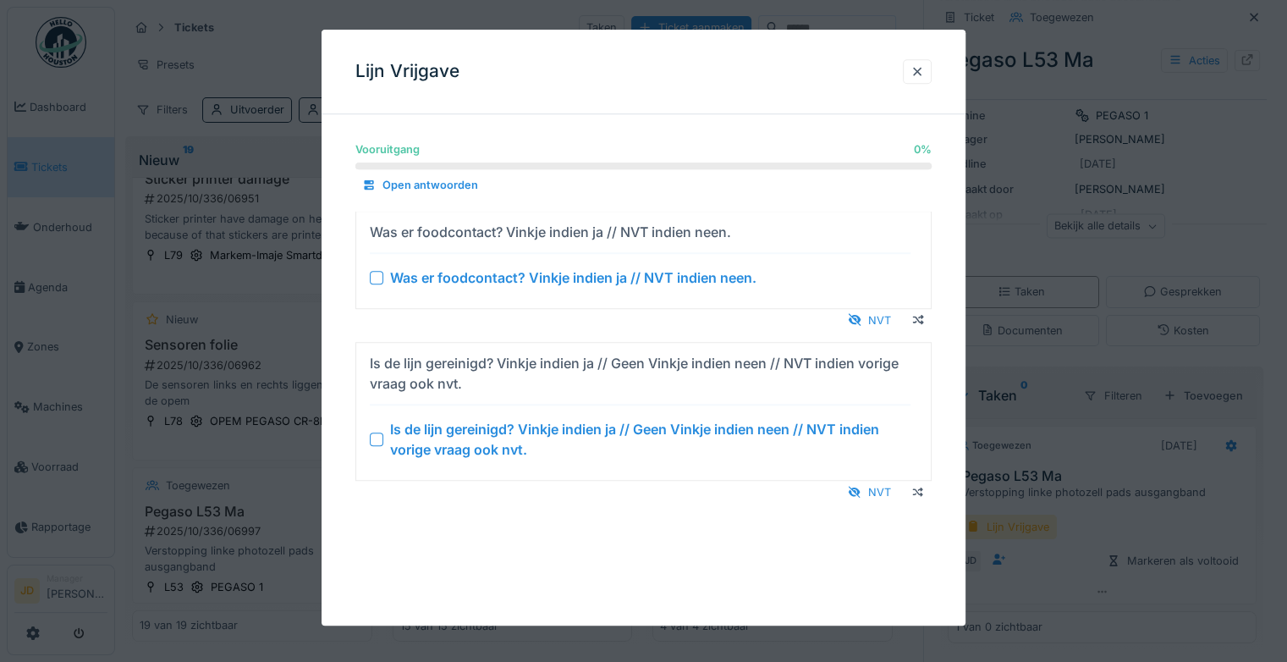
click at [381, 437] on div at bounding box center [377, 439] width 14 height 14
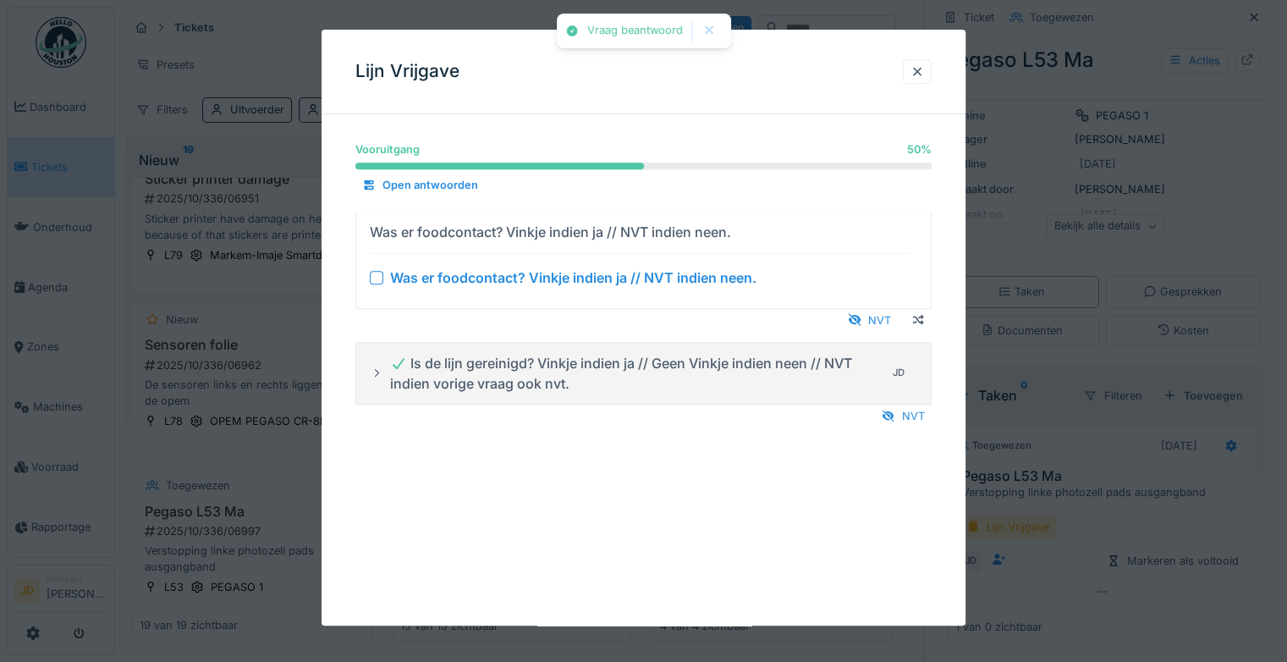
click at [372, 281] on div at bounding box center [377, 278] width 14 height 14
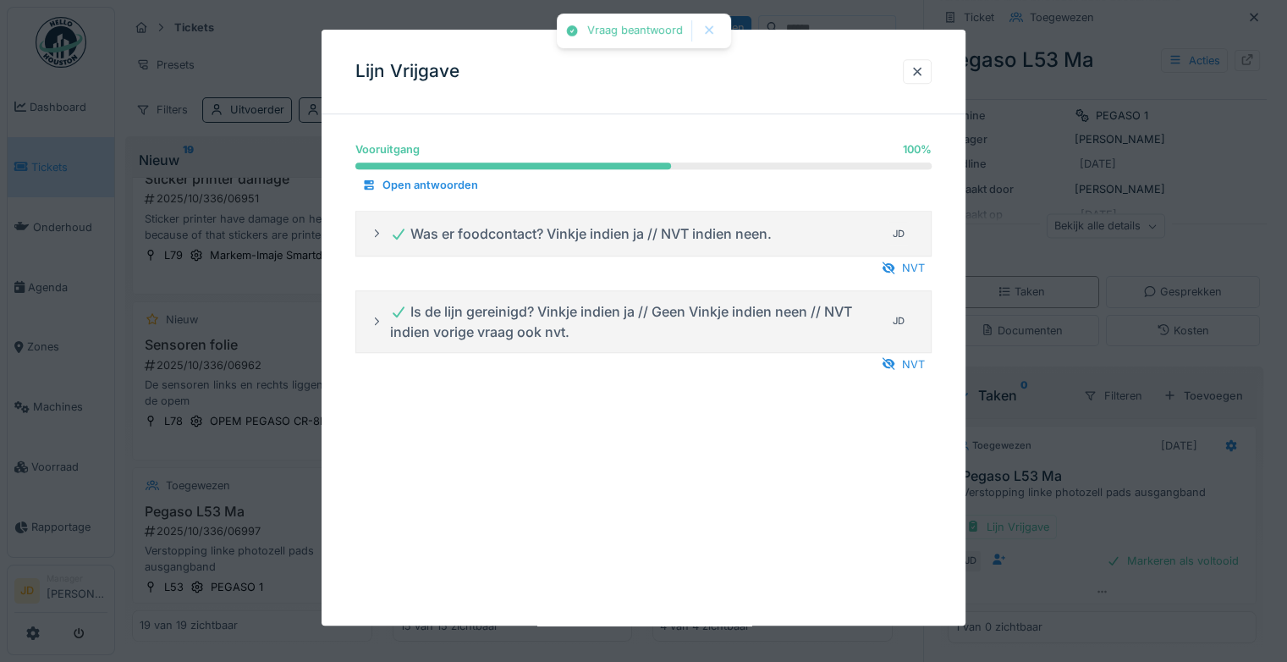
click at [1083, 451] on div at bounding box center [643, 331] width 1287 height 662
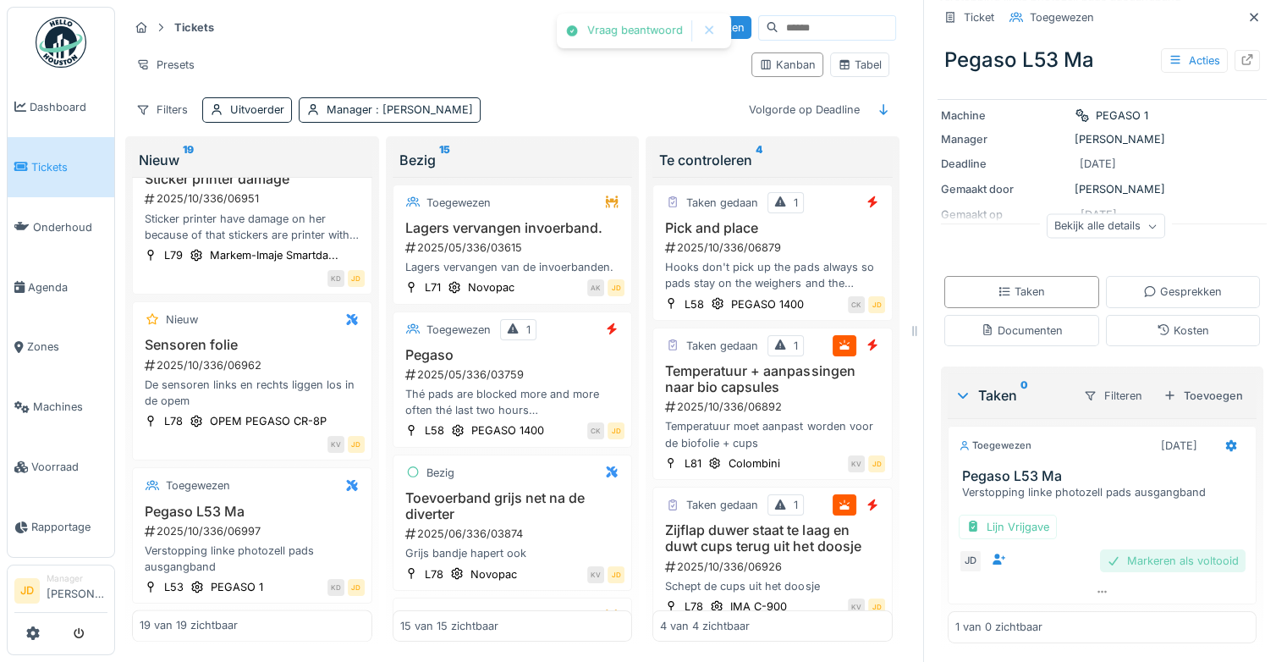
click at [1100, 557] on div "Markeren als voltooid" at bounding box center [1173, 560] width 146 height 23
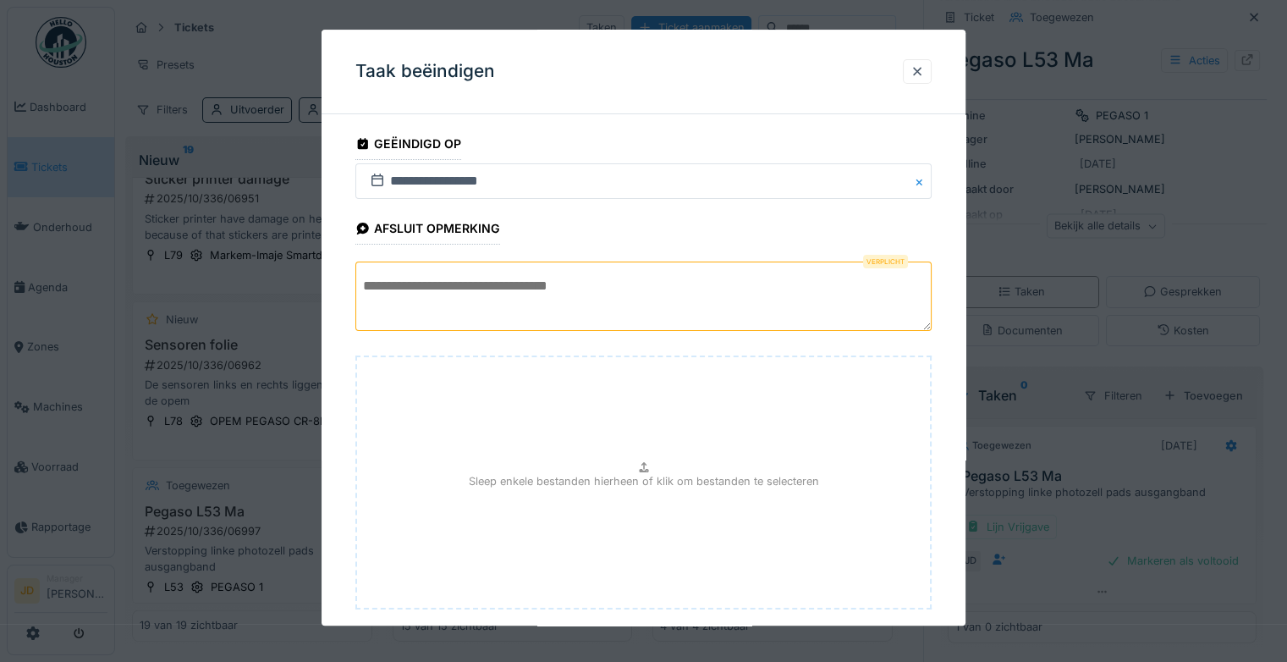
click at [707, 316] on textarea at bounding box center [643, 295] width 576 height 69
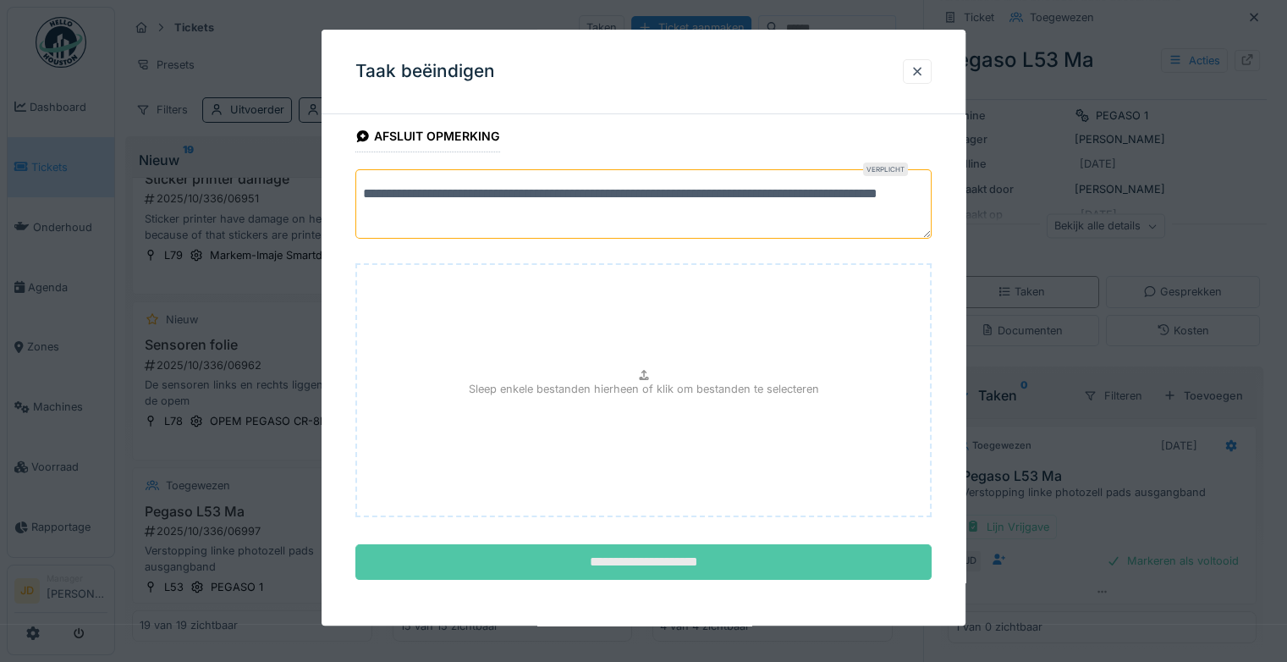
type textarea "**********"
drag, startPoint x: 716, startPoint y: 551, endPoint x: 709, endPoint y: 545, distance: 9.0
click at [709, 545] on input "**********" at bounding box center [643, 563] width 576 height 36
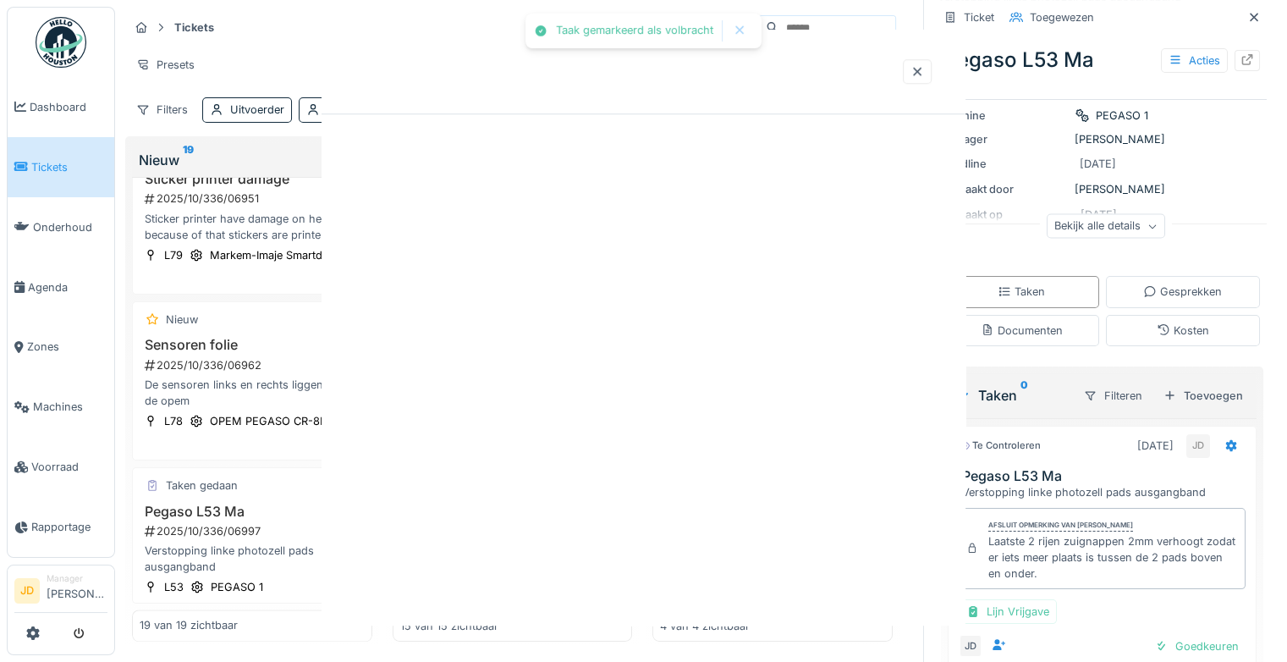
scroll to position [154, 0]
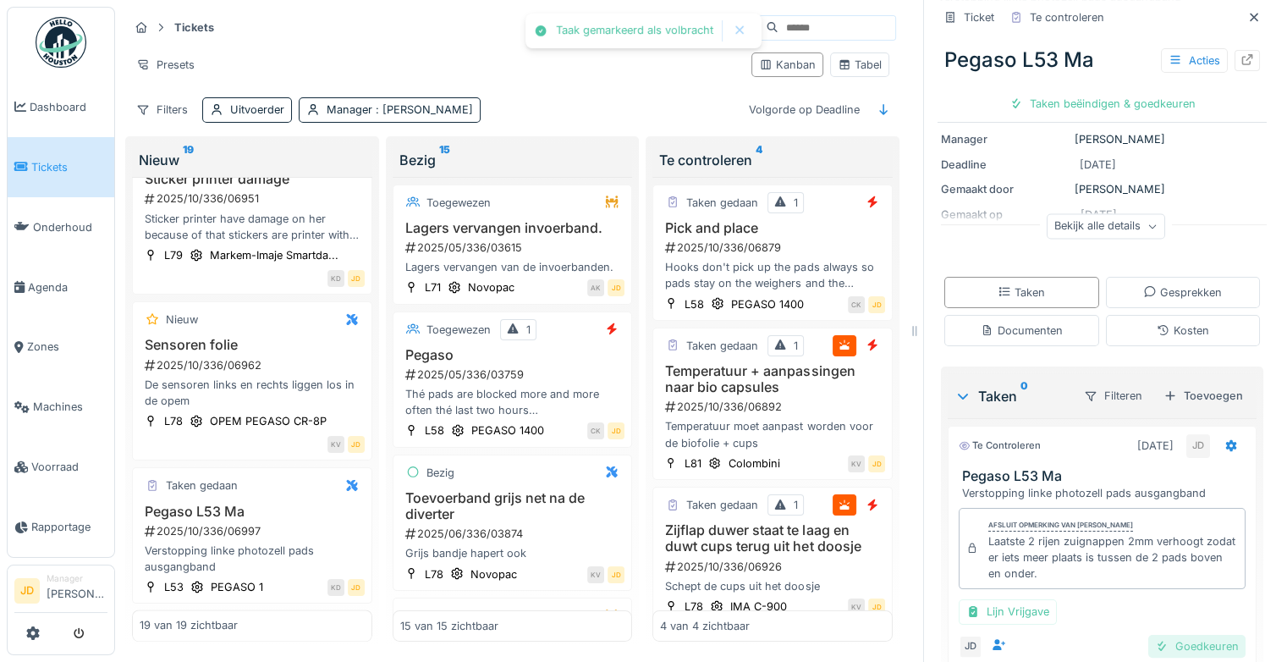
click at [1156, 645] on div "Goedkeuren" at bounding box center [1196, 645] width 97 height 23
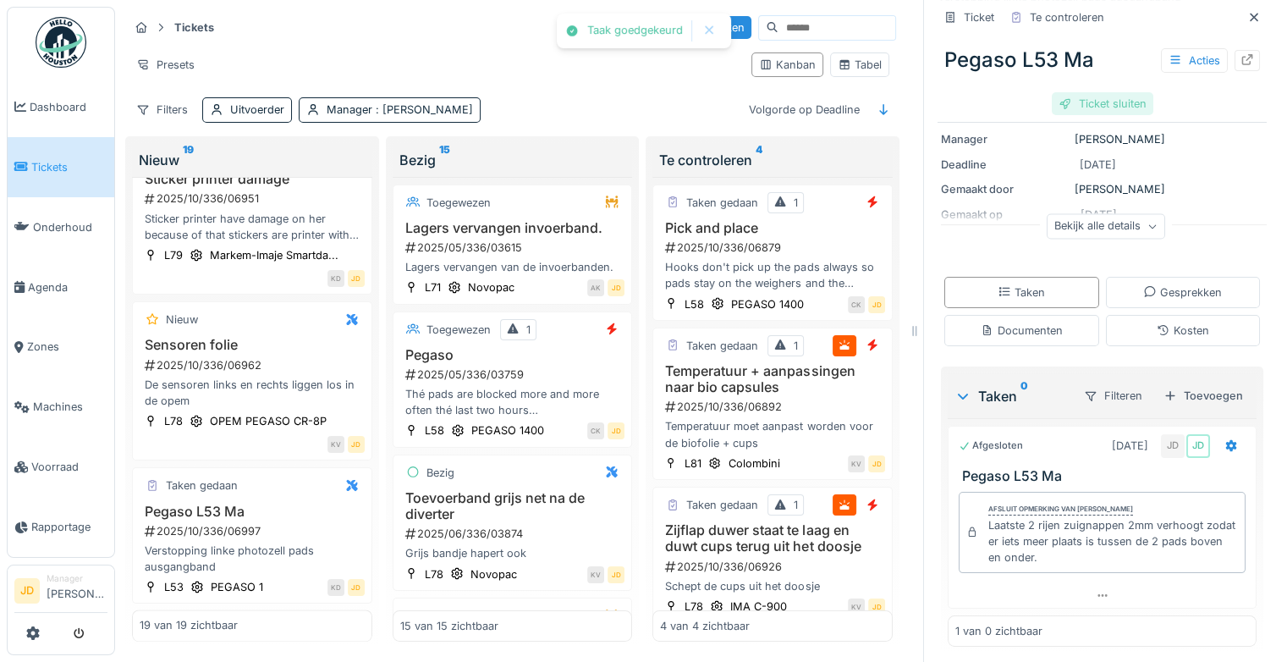
click at [1086, 100] on div "Ticket sluiten" at bounding box center [1103, 103] width 102 height 23
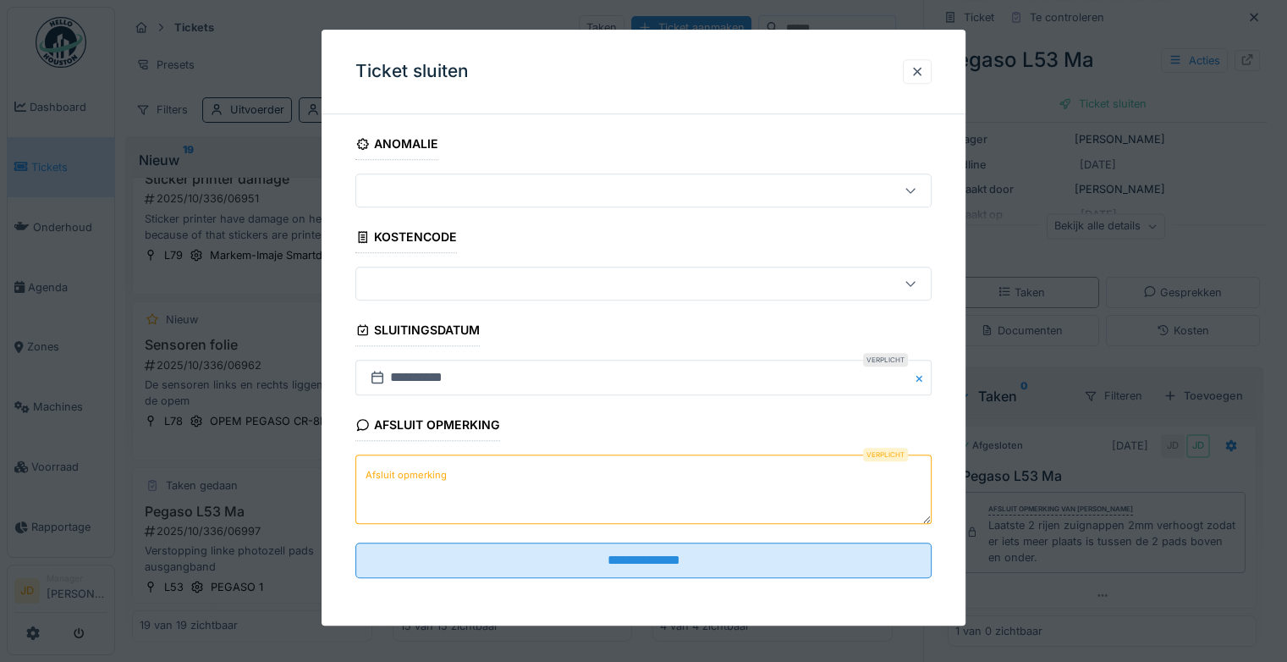
click at [494, 485] on textarea "Afsluit opmerking" at bounding box center [643, 489] width 576 height 69
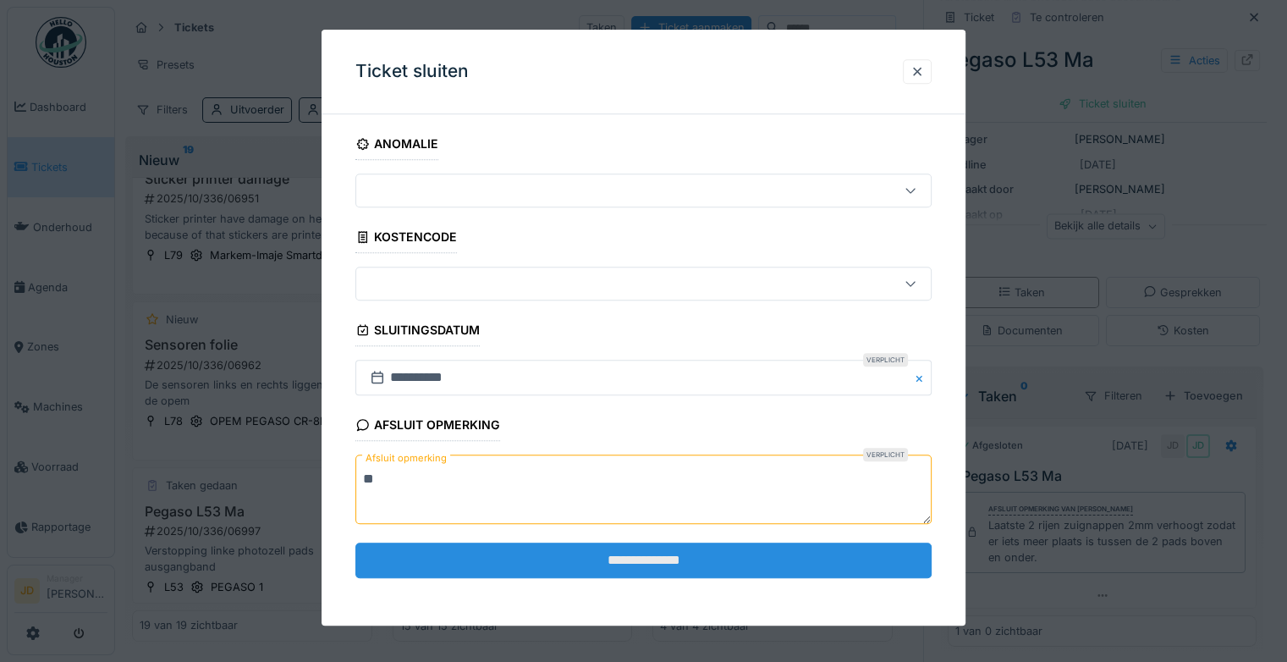
type textarea "**"
click at [530, 560] on input "**********" at bounding box center [643, 560] width 576 height 36
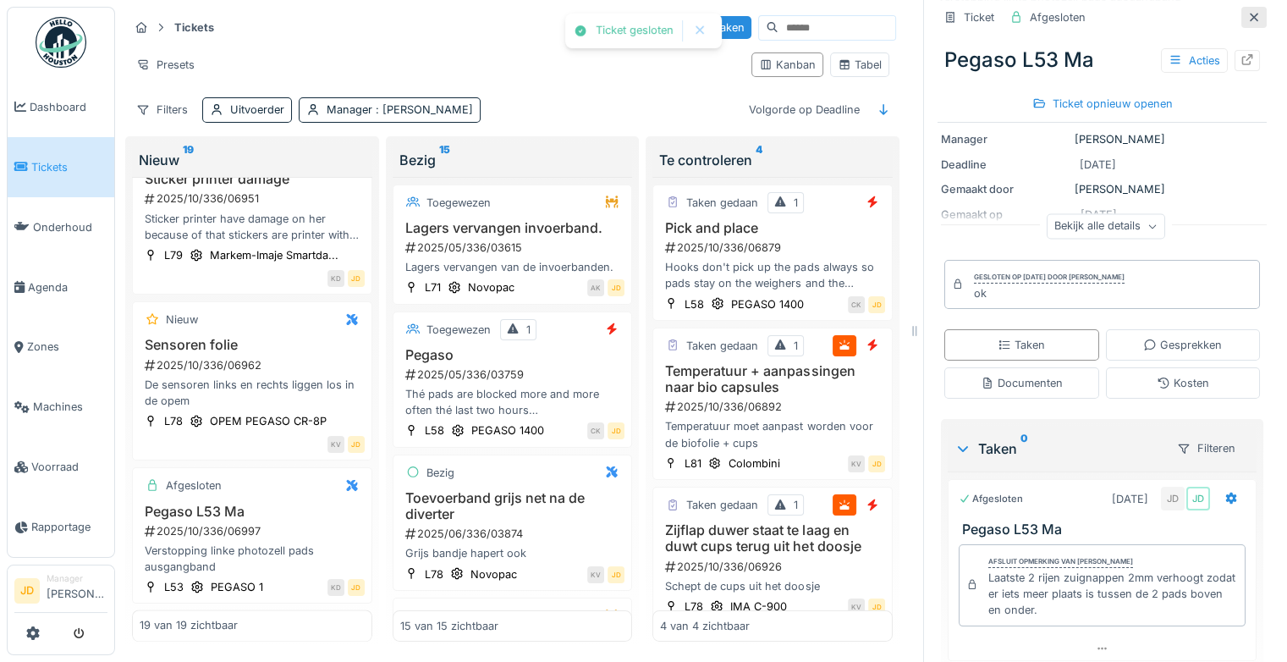
click at [1247, 23] on div at bounding box center [1254, 17] width 14 height 16
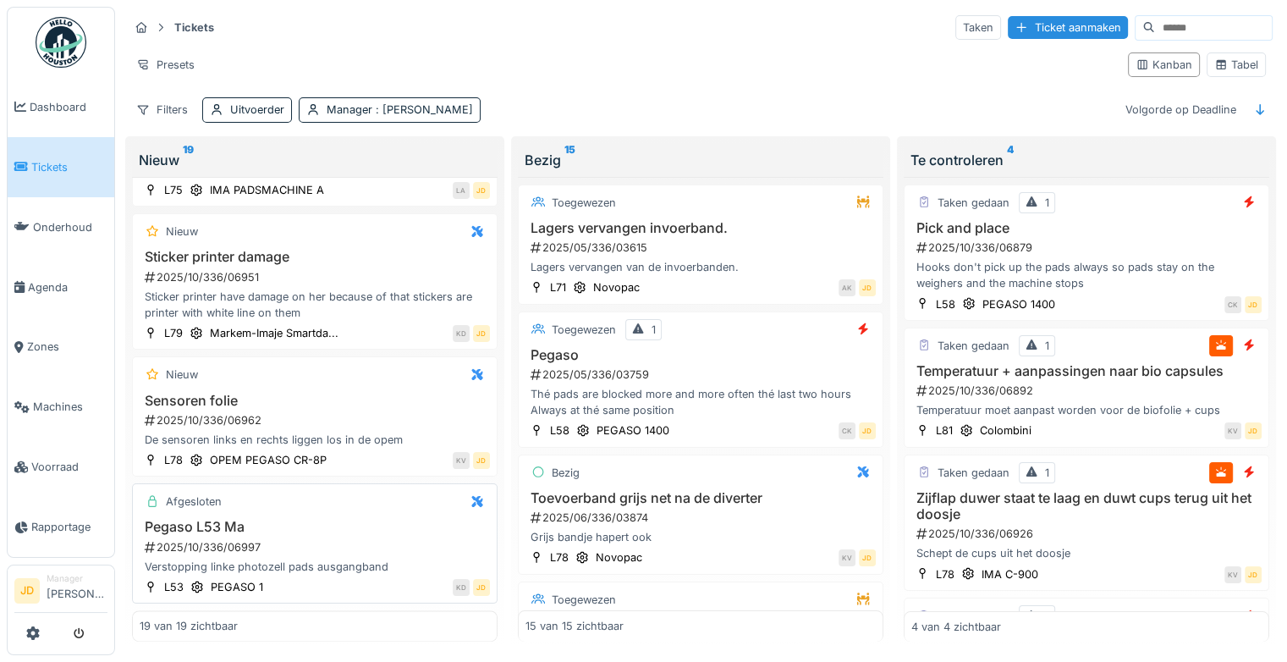
scroll to position [2228, 0]
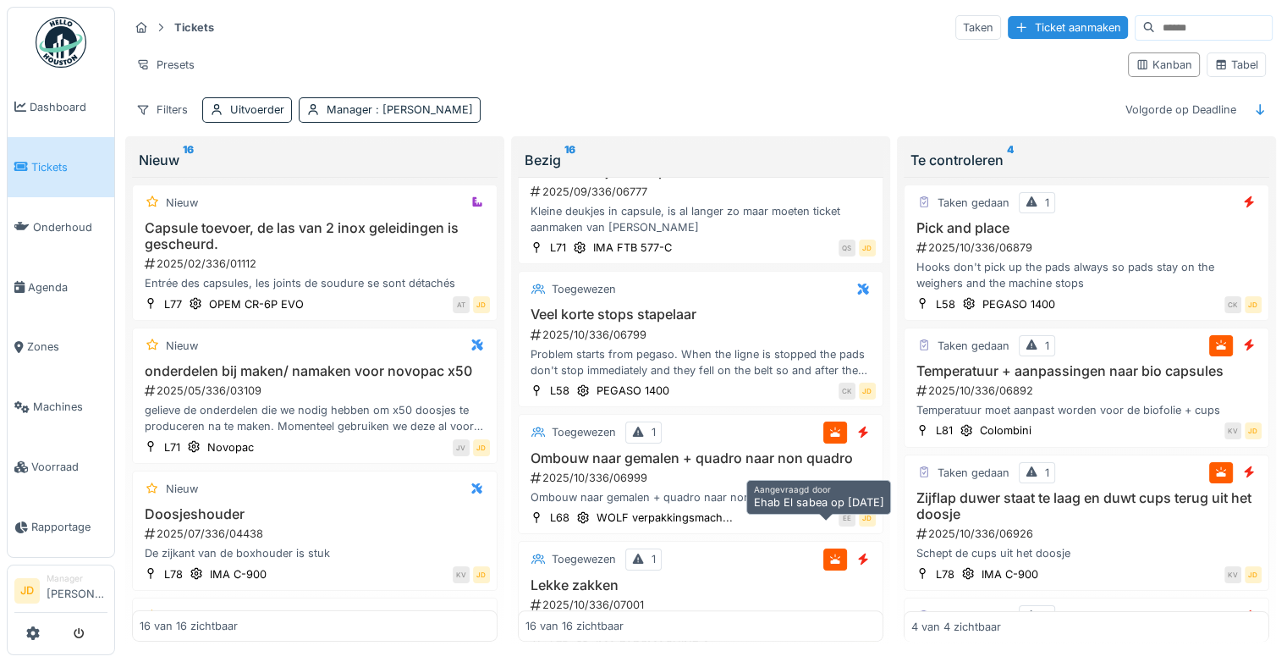
scroll to position [1772, 0]
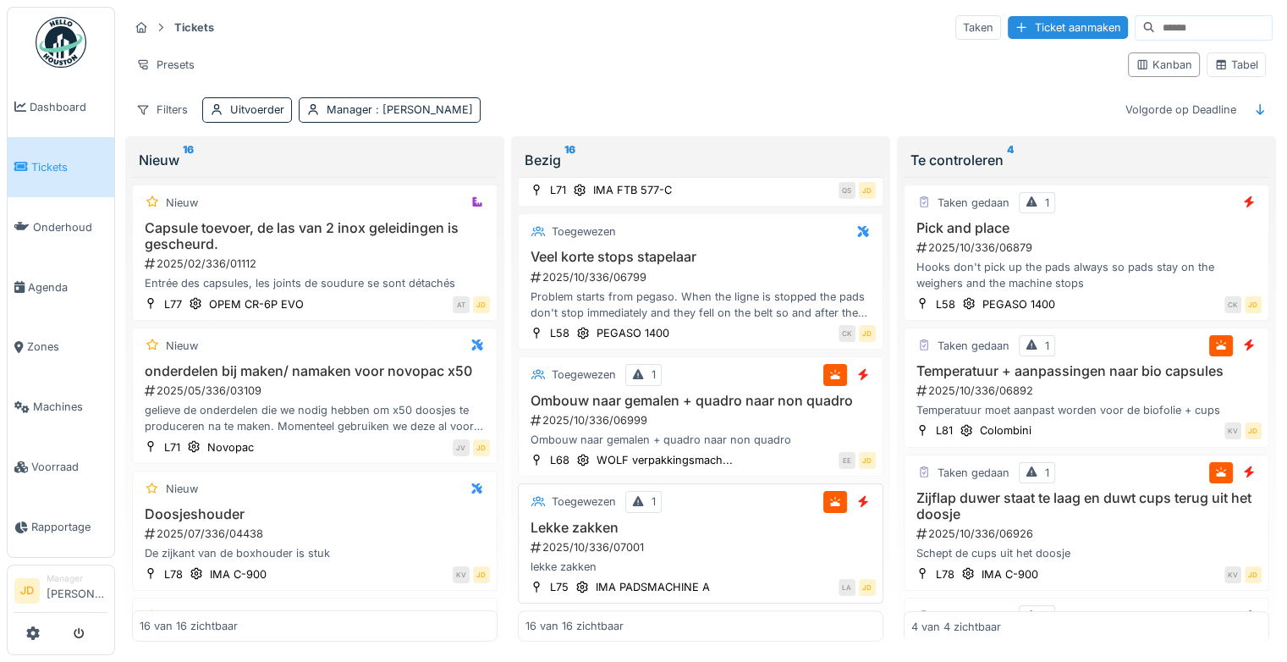
click at [761, 539] on div "2025/10/336/07001" at bounding box center [702, 547] width 347 height 16
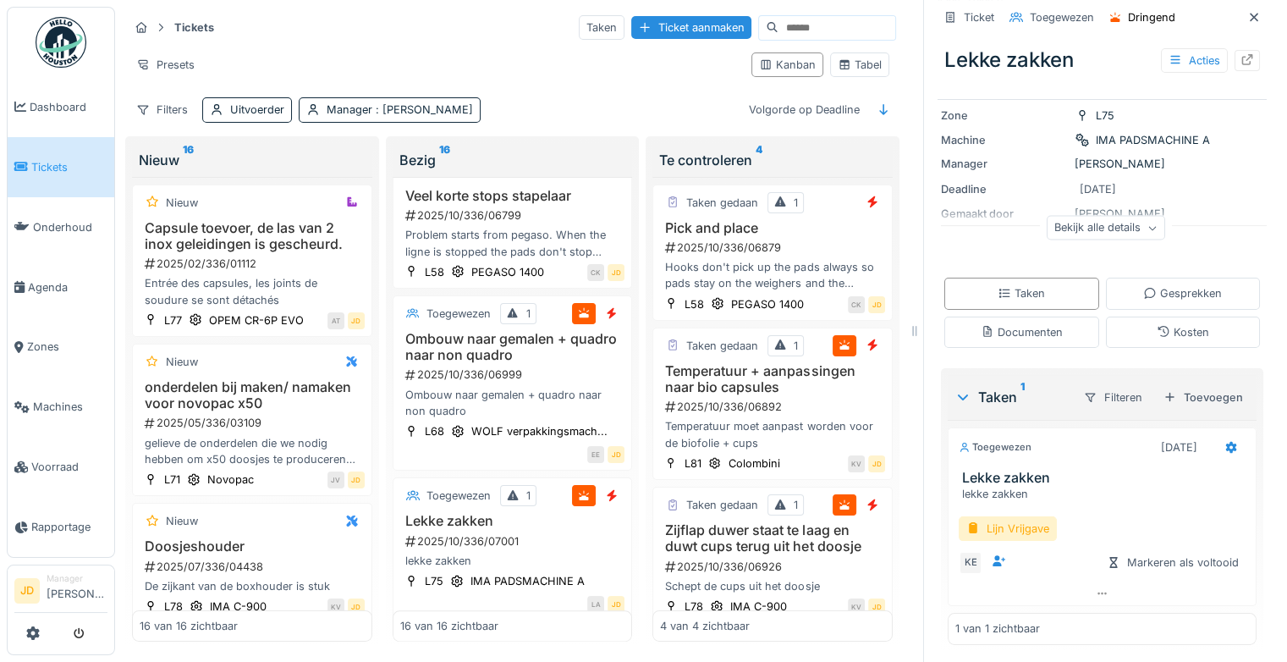
scroll to position [131, 0]
click at [1025, 514] on div "Lijn Vrijgave" at bounding box center [1008, 526] width 98 height 25
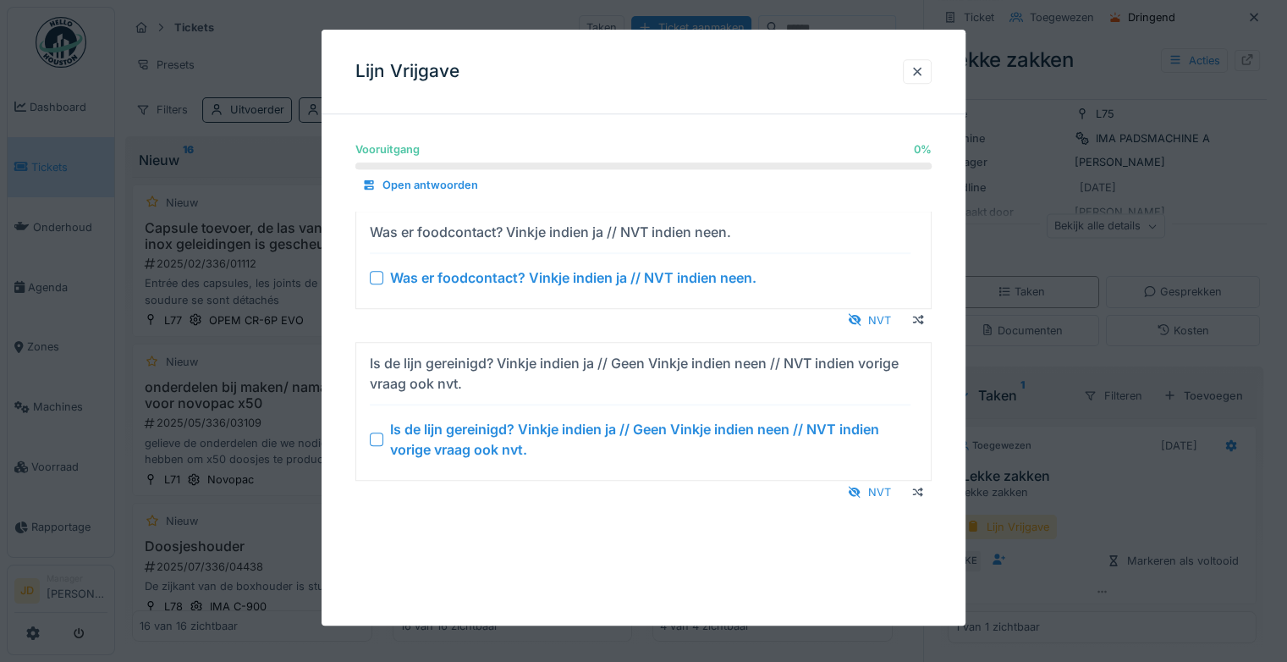
click at [374, 440] on div at bounding box center [377, 439] width 14 height 14
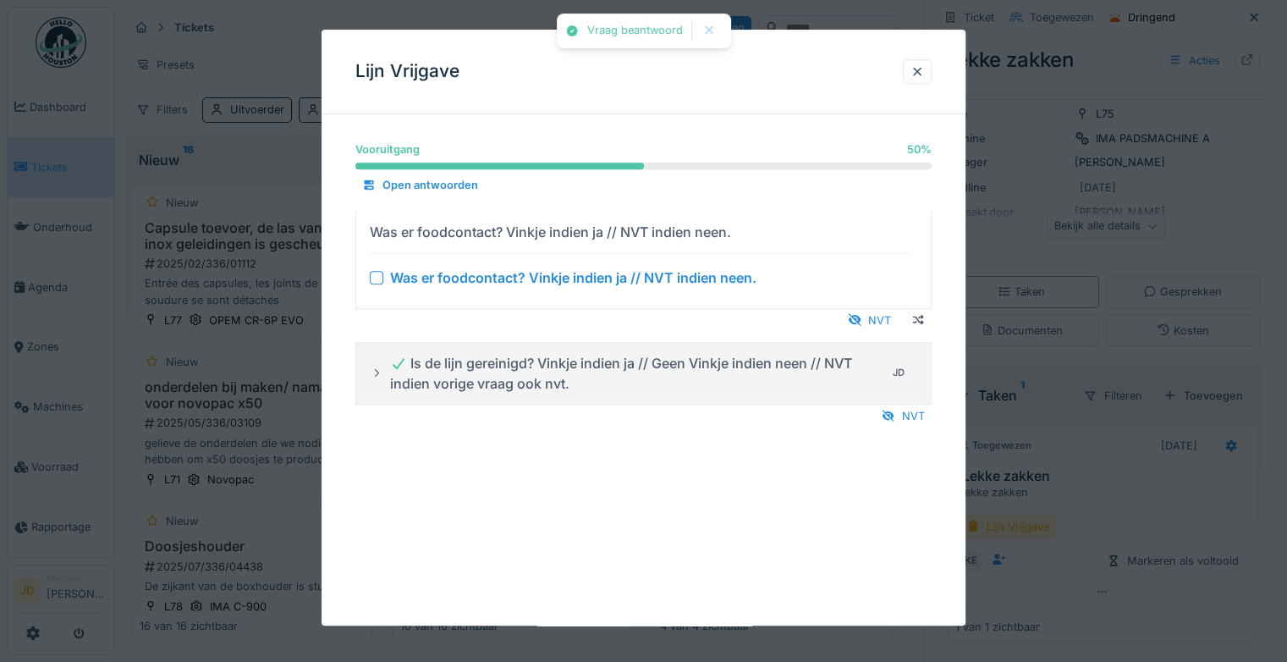
click at [372, 272] on div at bounding box center [377, 278] width 14 height 14
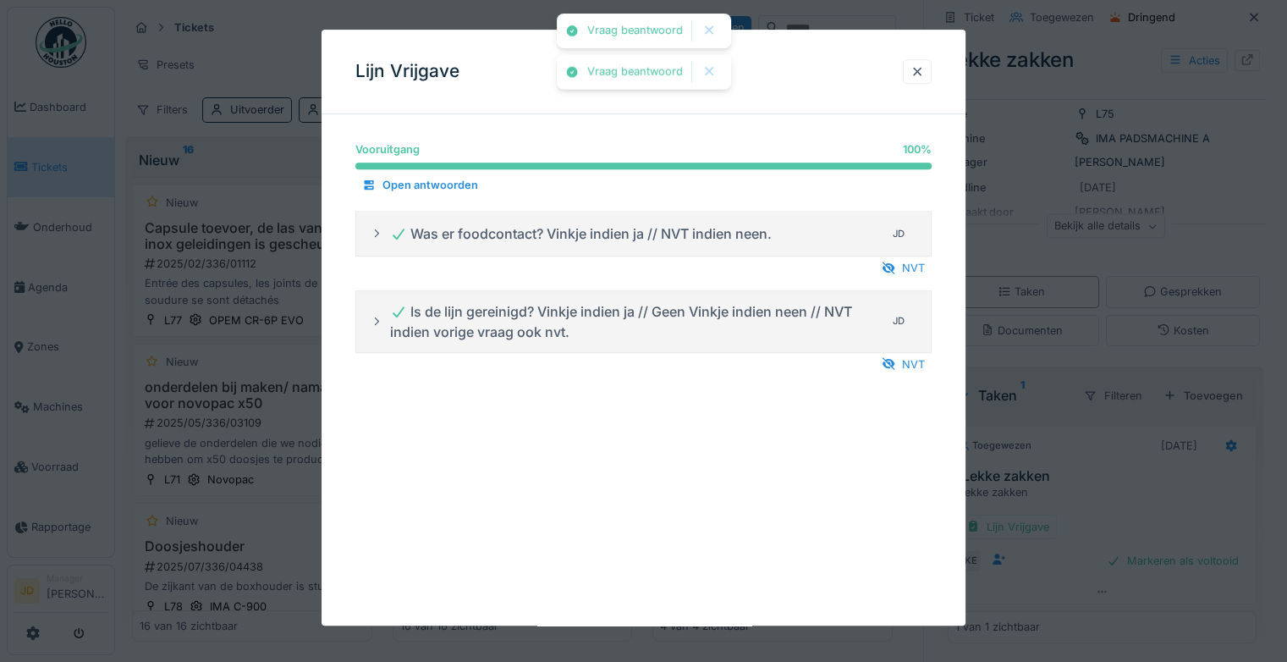
click at [1119, 481] on div at bounding box center [643, 331] width 1287 height 662
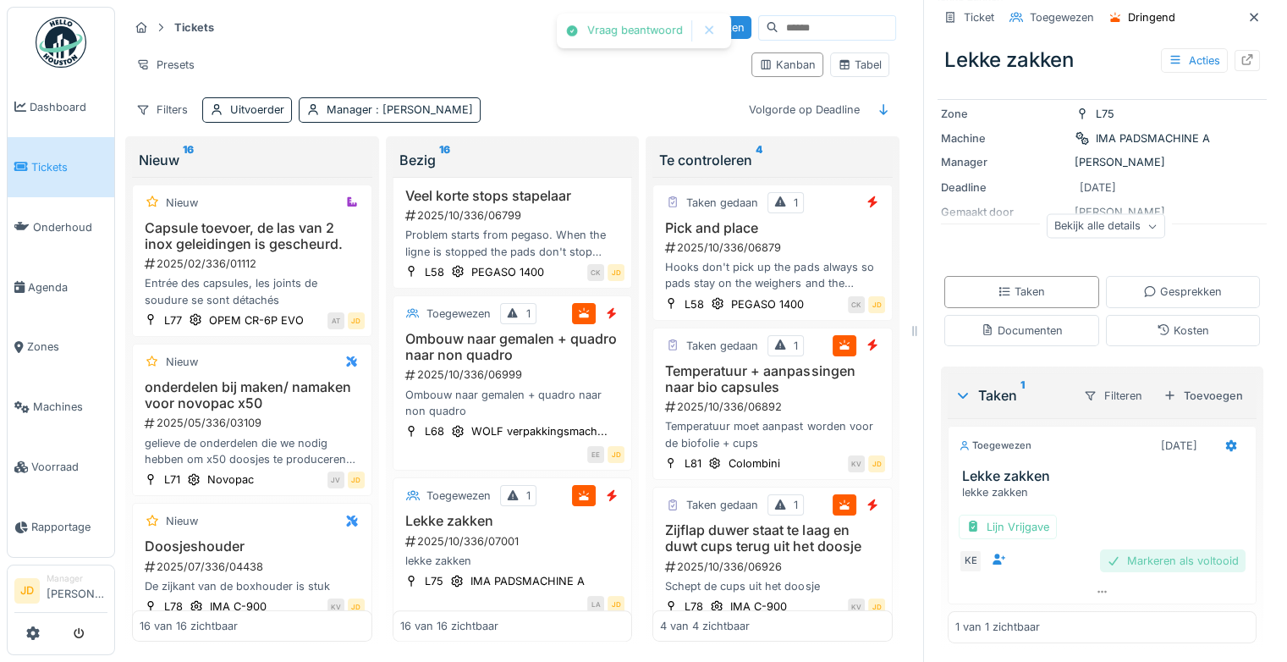
click at [1147, 549] on div "Markeren als voltooid" at bounding box center [1173, 560] width 146 height 23
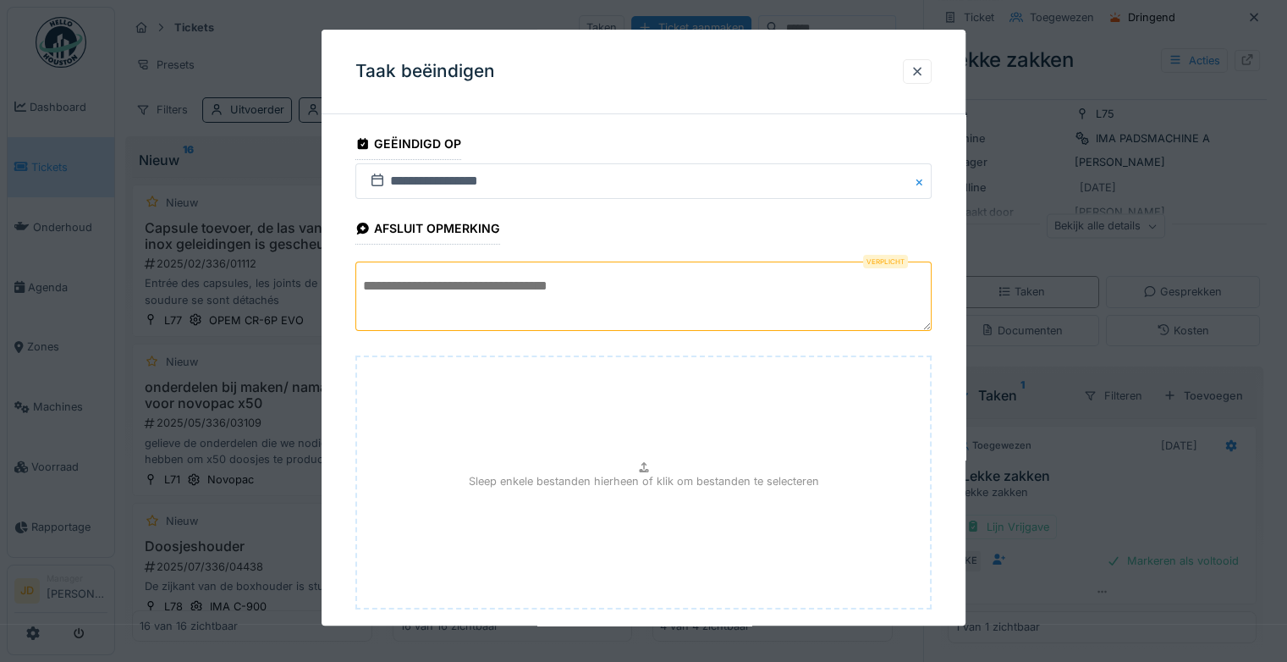
click at [470, 303] on textarea at bounding box center [643, 295] width 576 height 69
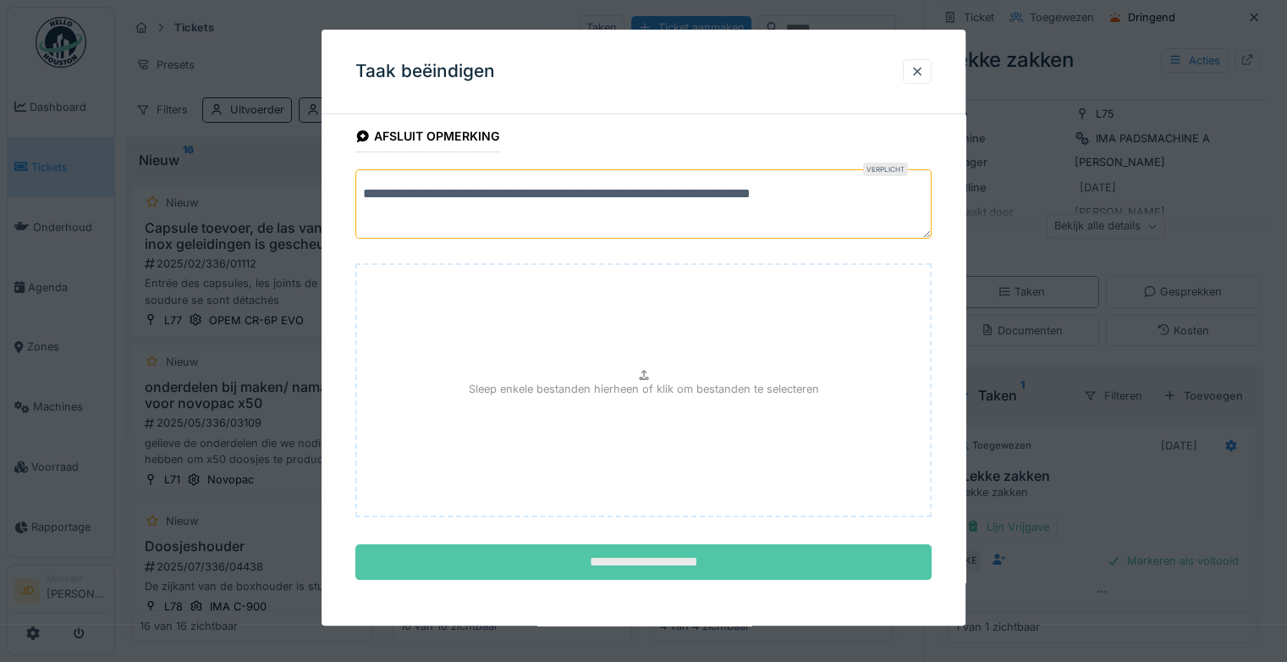
type textarea "**********"
click at [607, 552] on input "**********" at bounding box center [643, 563] width 576 height 36
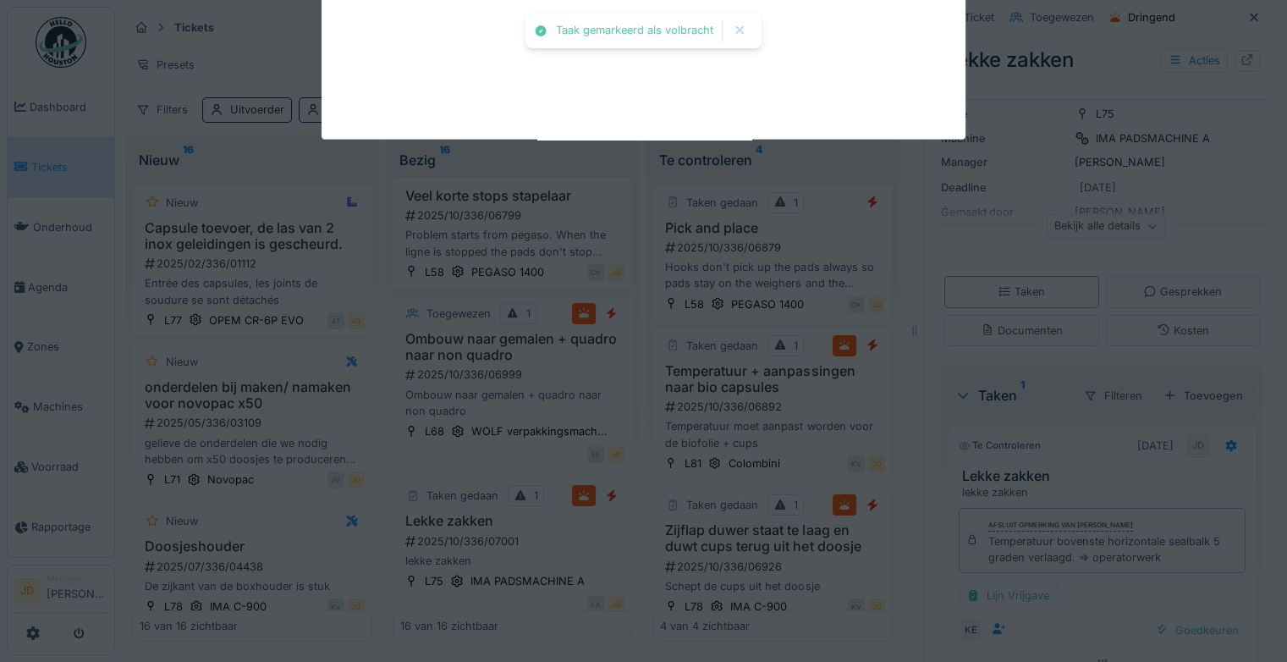
scroll to position [154, 0]
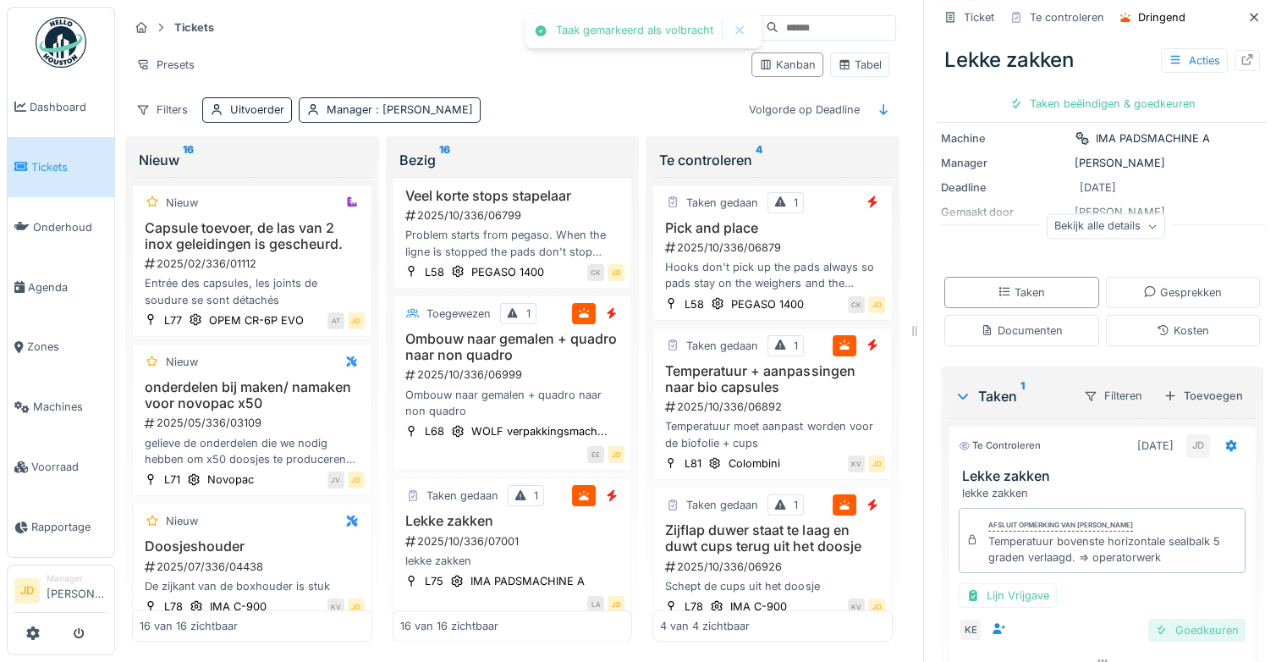
click at [1190, 618] on div "Goedkeuren" at bounding box center [1196, 629] width 97 height 23
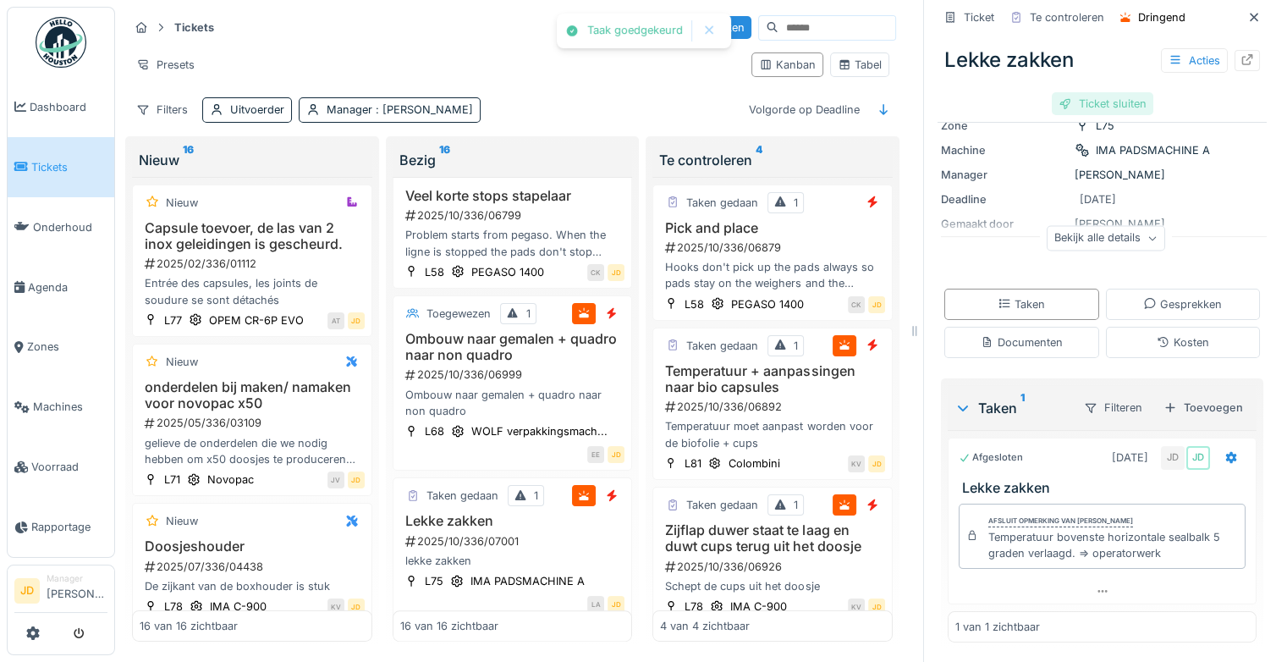
click at [1084, 94] on div "Ticket sluiten" at bounding box center [1103, 103] width 102 height 23
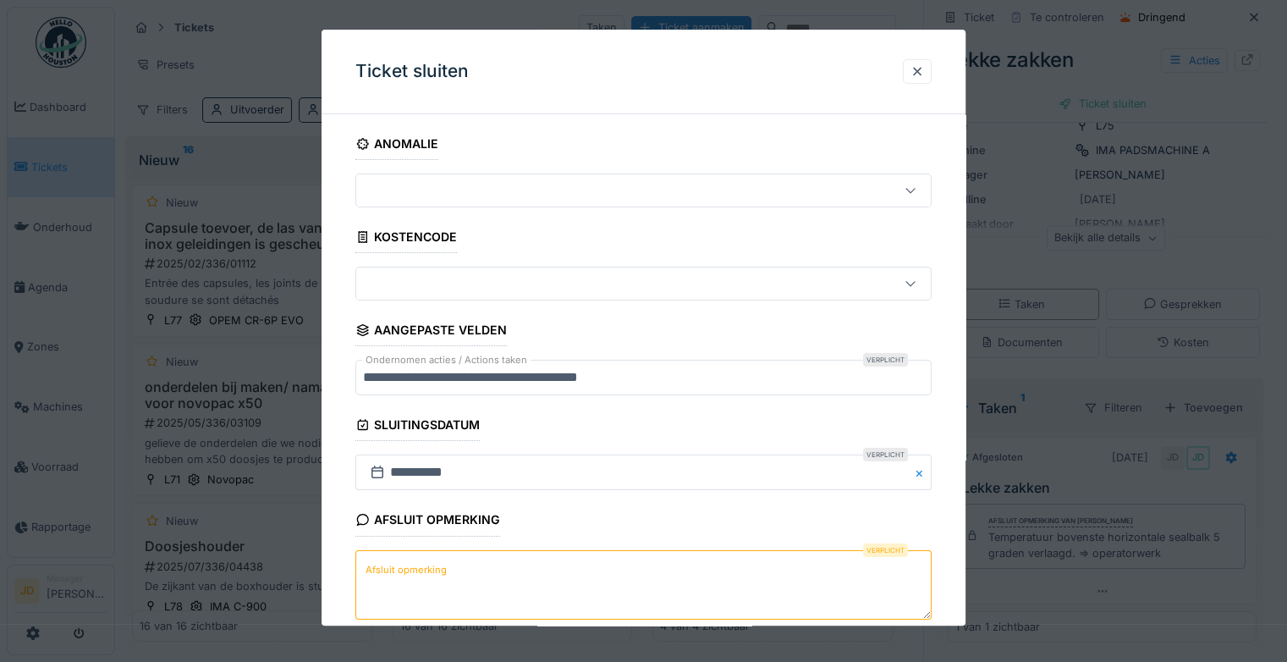
click at [532, 584] on textarea "Afsluit opmerking" at bounding box center [643, 584] width 576 height 69
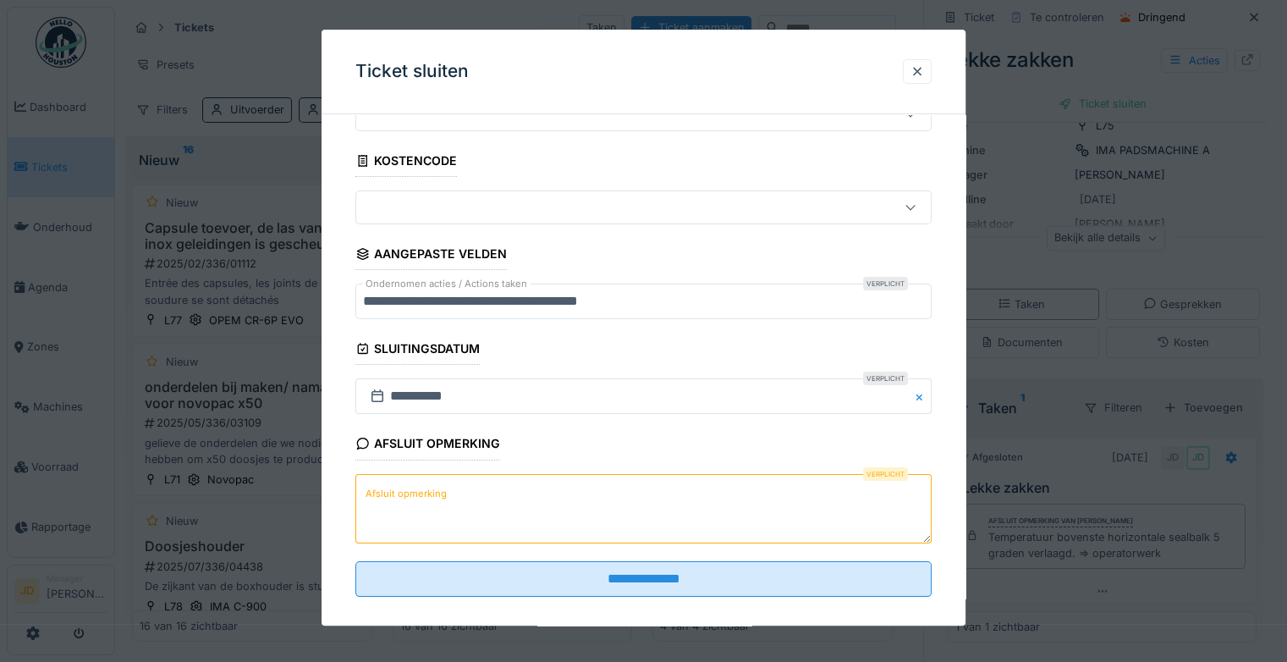
scroll to position [91, 0]
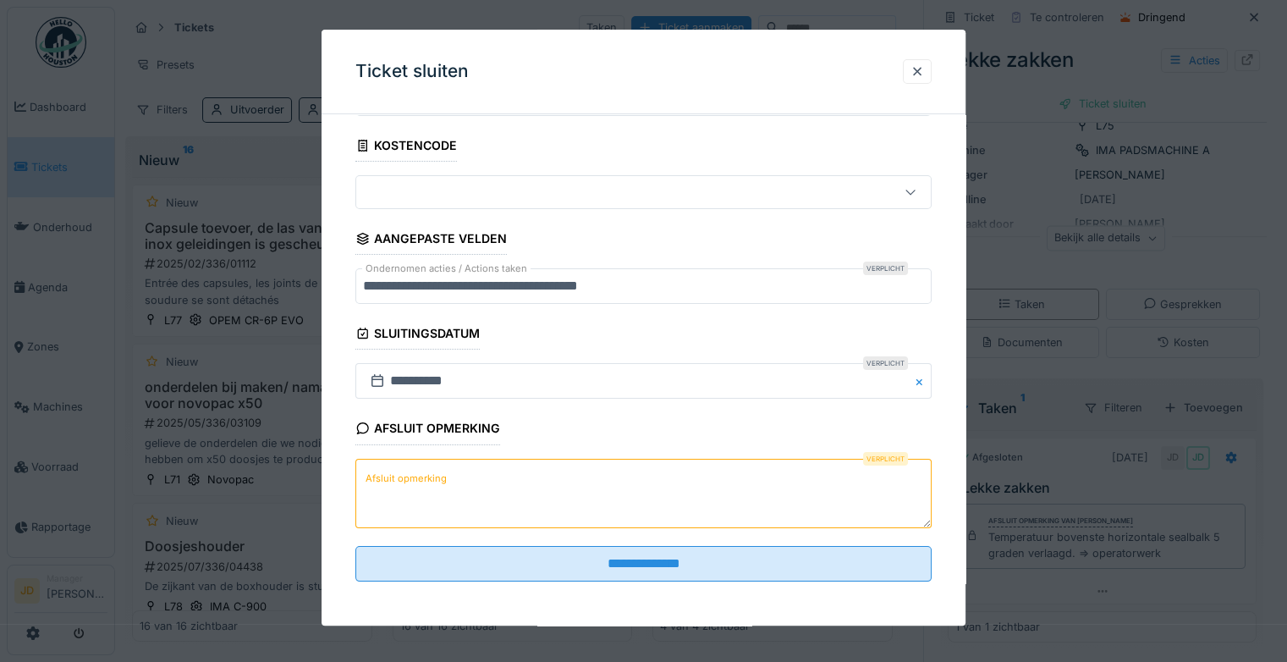
click at [547, 486] on textarea "Afsluit opmerking" at bounding box center [643, 493] width 576 height 69
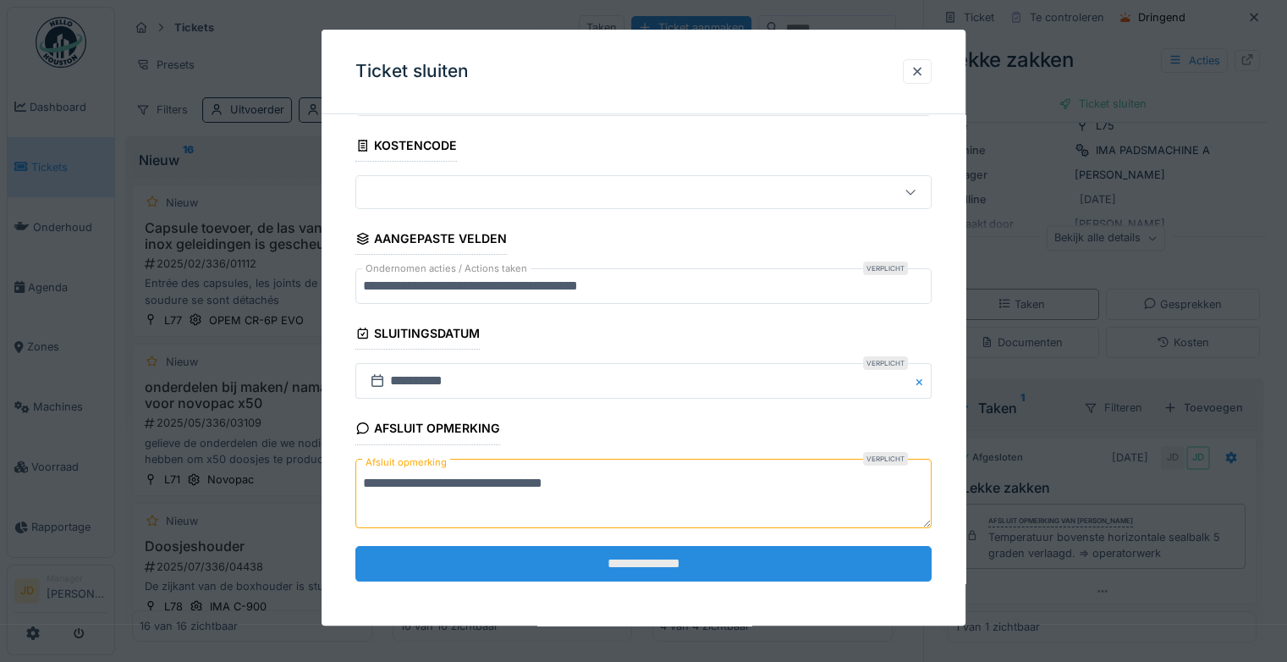
type textarea "**********"
click at [632, 546] on input "**********" at bounding box center [643, 564] width 576 height 36
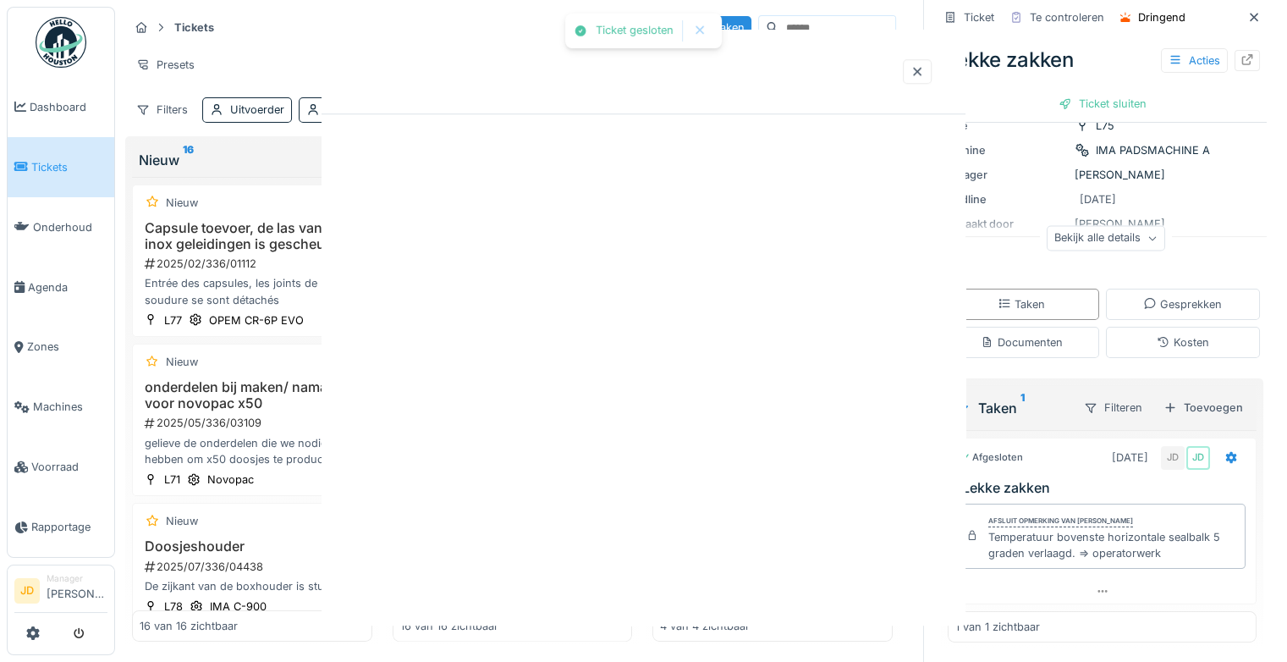
scroll to position [0, 0]
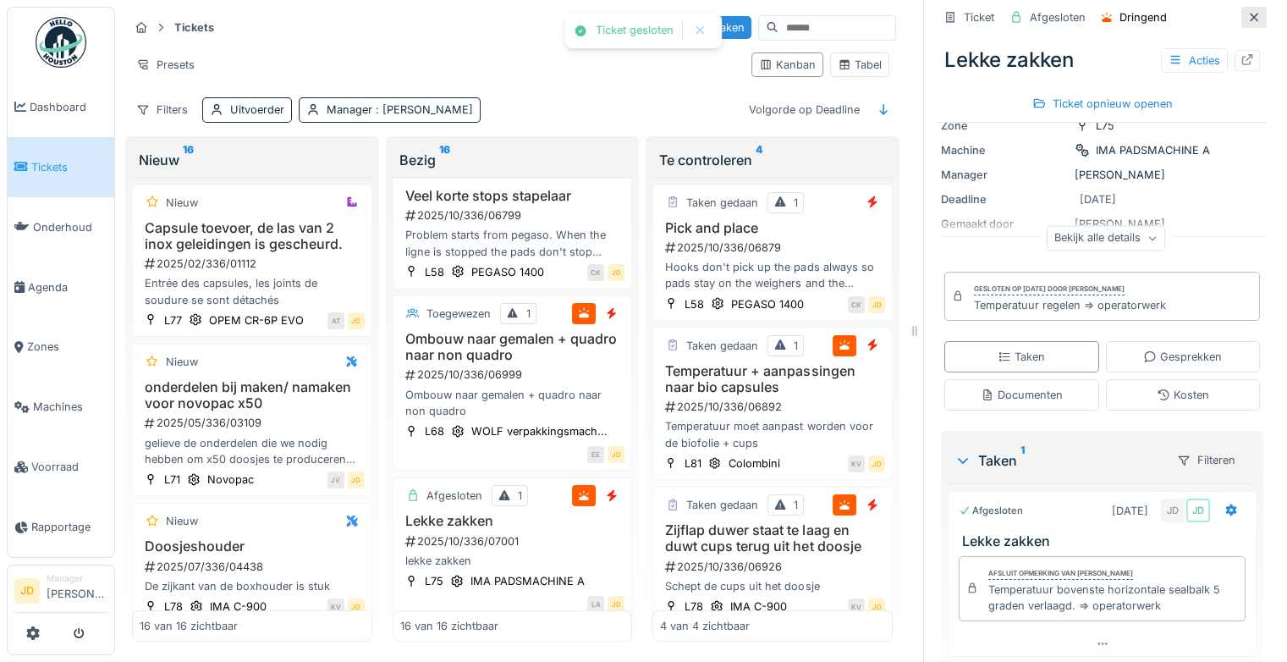
click at [1247, 12] on icon at bounding box center [1254, 17] width 14 height 11
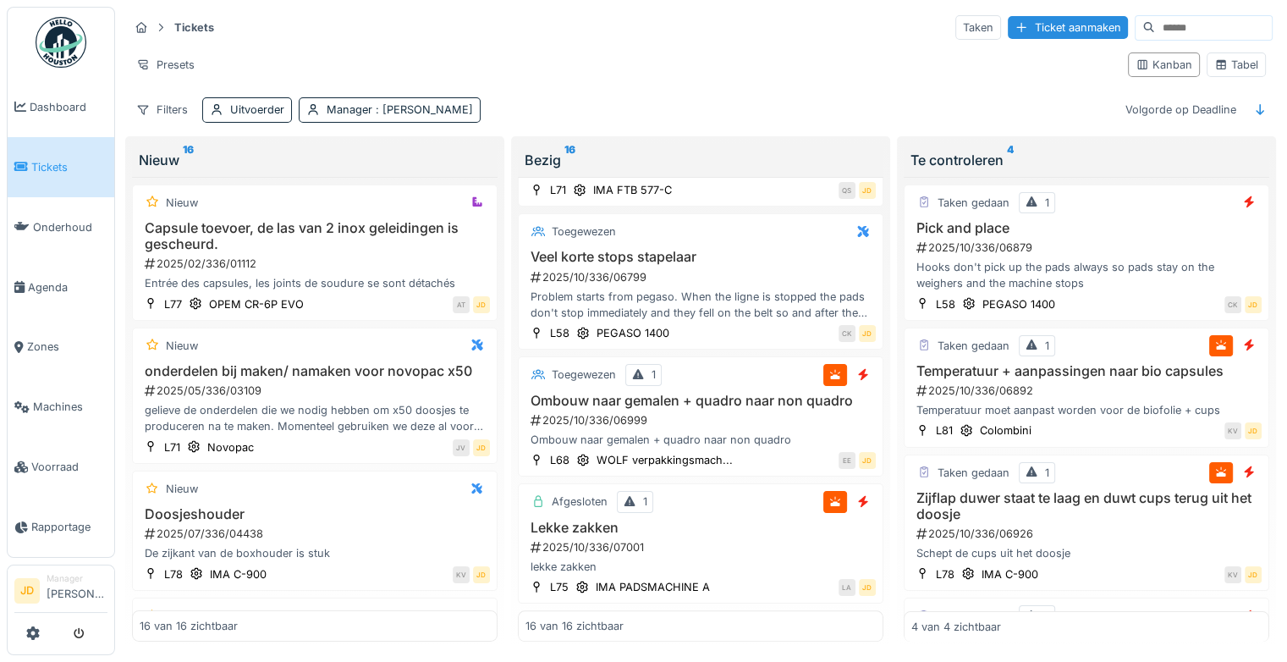
scroll to position [1772, 0]
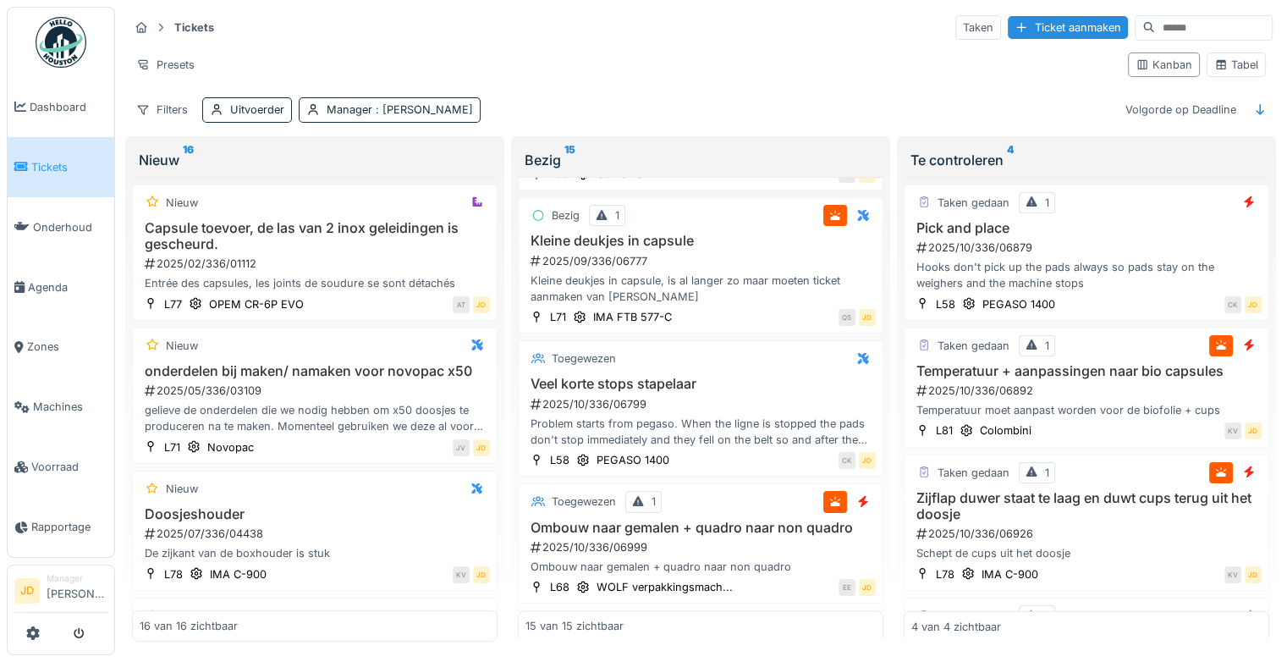
scroll to position [1645, 0]
click at [724, 491] on div "Toegewezen 1 Ombouw naar gemalen + quadro naar non quadro 2025/10/336/06999 Omb…" at bounding box center [700, 543] width 365 height 120
click at [764, 539] on div "2025/10/336/06999" at bounding box center [702, 547] width 347 height 16
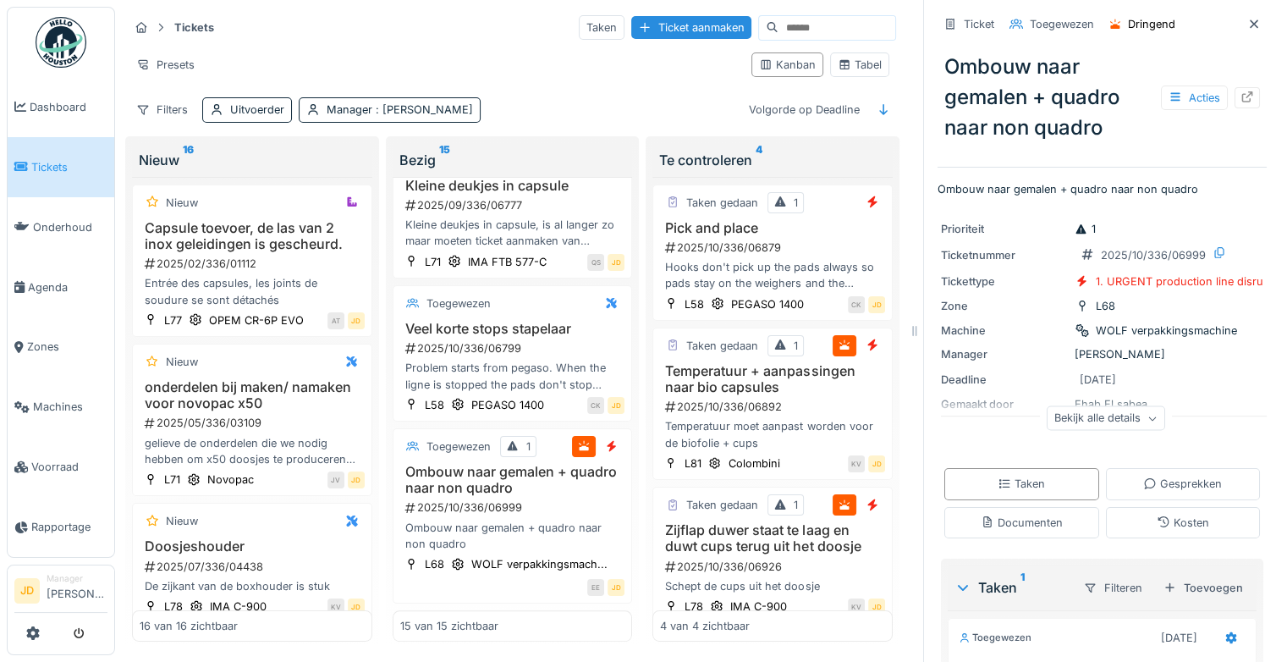
click at [1096, 416] on div "Bekijk alle details" at bounding box center [1105, 418] width 118 height 25
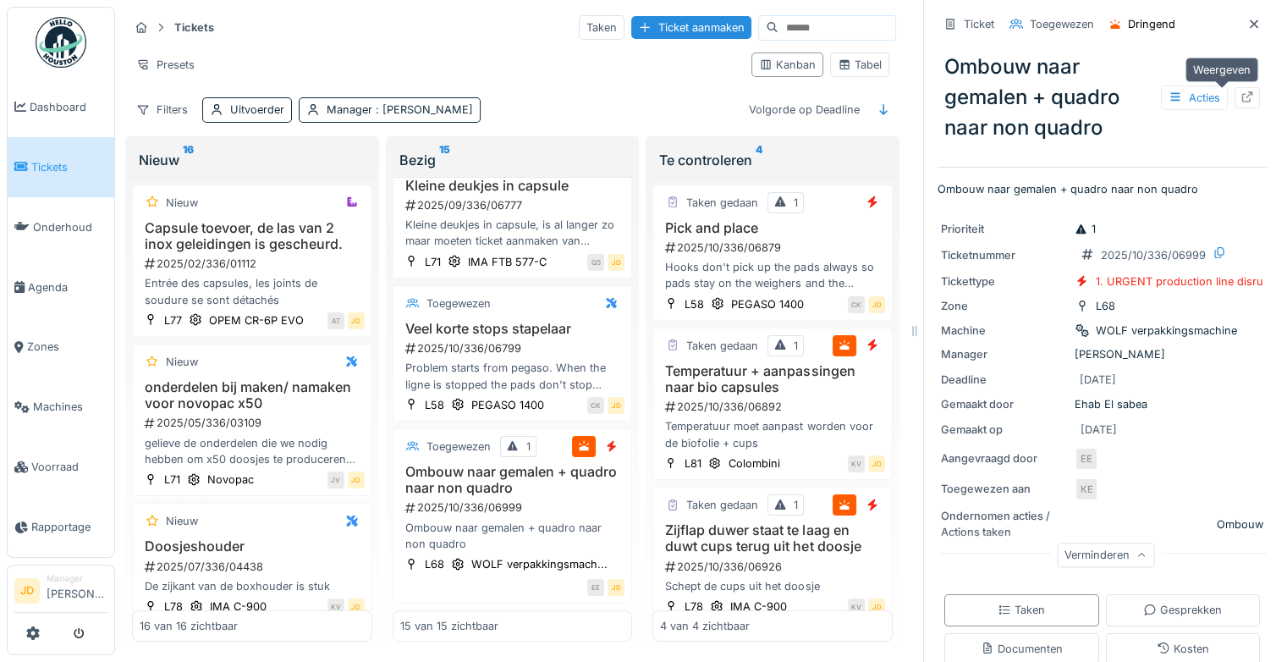
click at [1240, 96] on icon at bounding box center [1247, 96] width 14 height 11
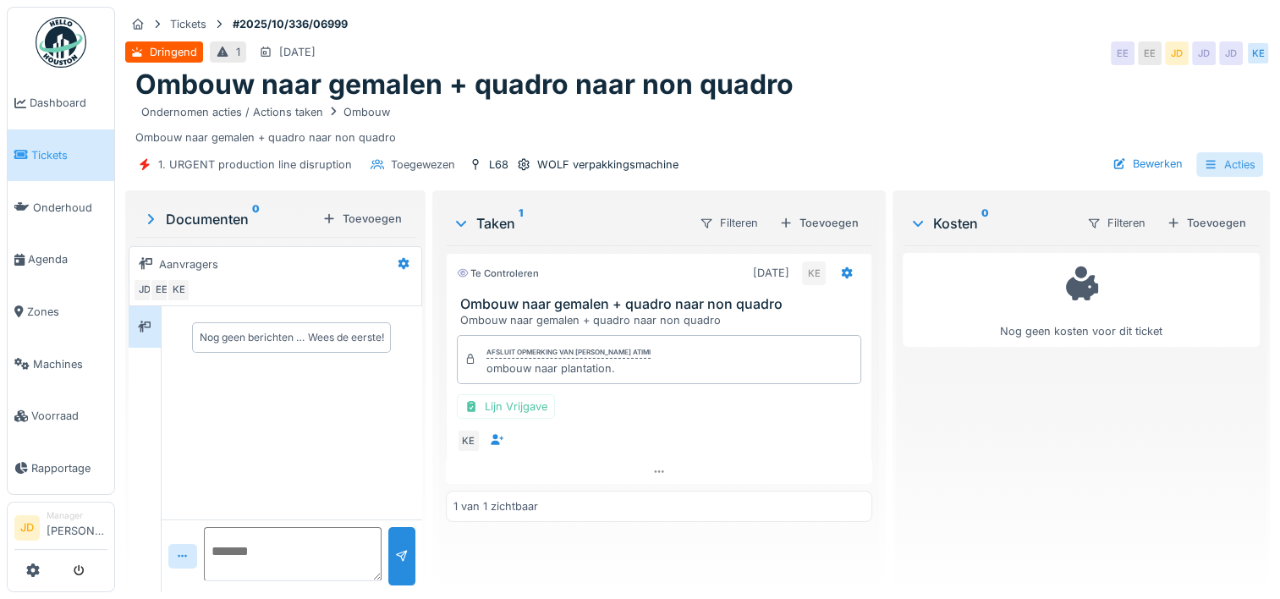
click at [1214, 165] on div "Acties" at bounding box center [1229, 164] width 67 height 25
click at [1039, 147] on div "1. URGENT production line disruption Toegewezen L68 WOLF verpakkingsmachine Bew…" at bounding box center [697, 165] width 1145 height 38
